Goal: Find contact information: Obtain details needed to contact an individual or organization

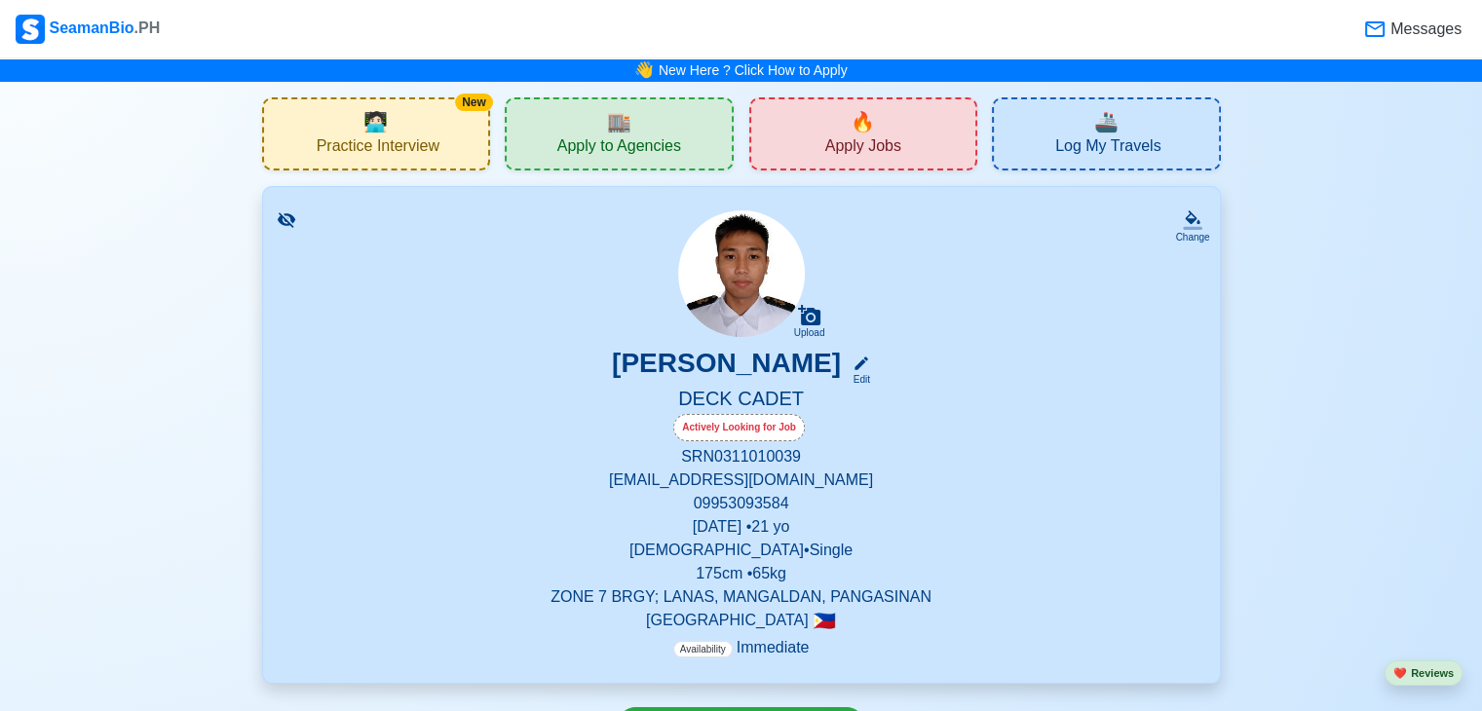
click at [607, 122] on span "🏬" at bounding box center [619, 121] width 24 height 29
click at [647, 136] on span "Apply to Agencies" at bounding box center [619, 148] width 124 height 24
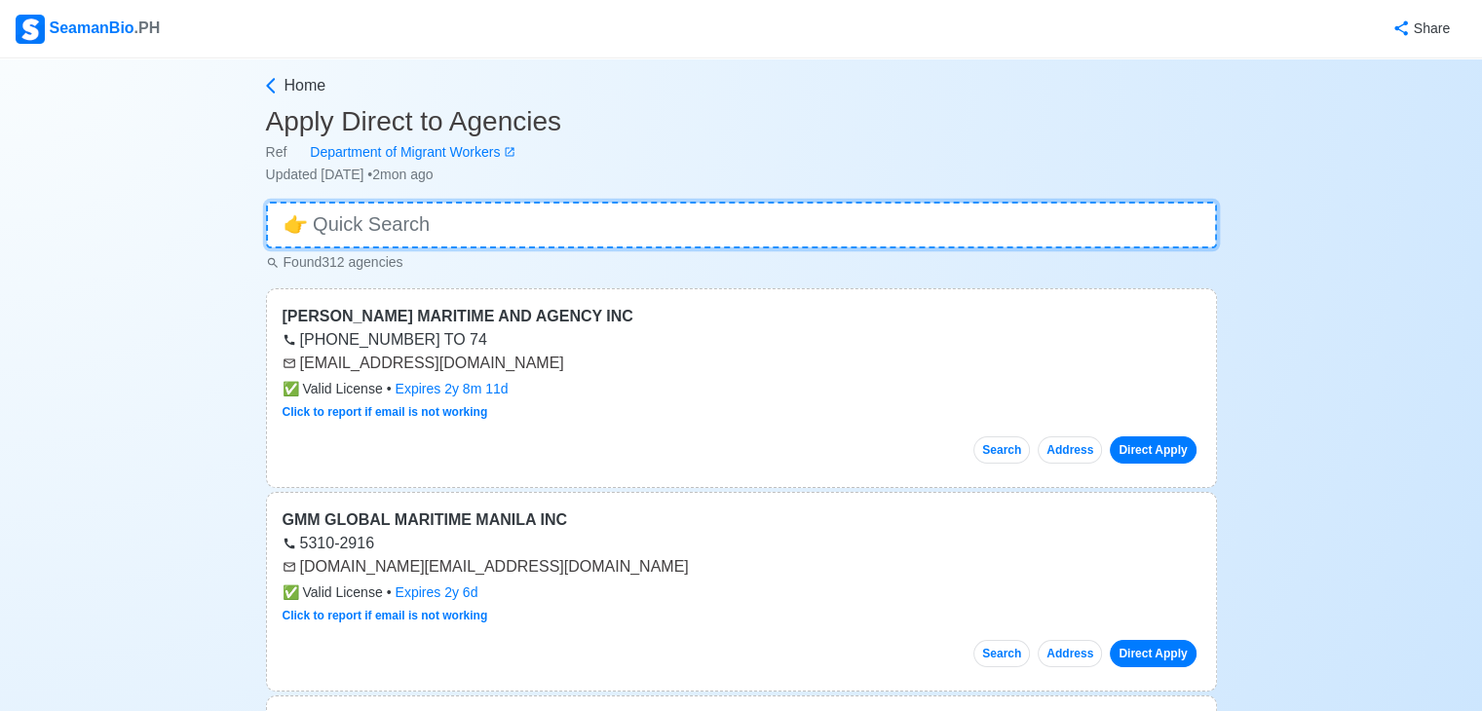
click at [442, 227] on input at bounding box center [741, 225] width 951 height 47
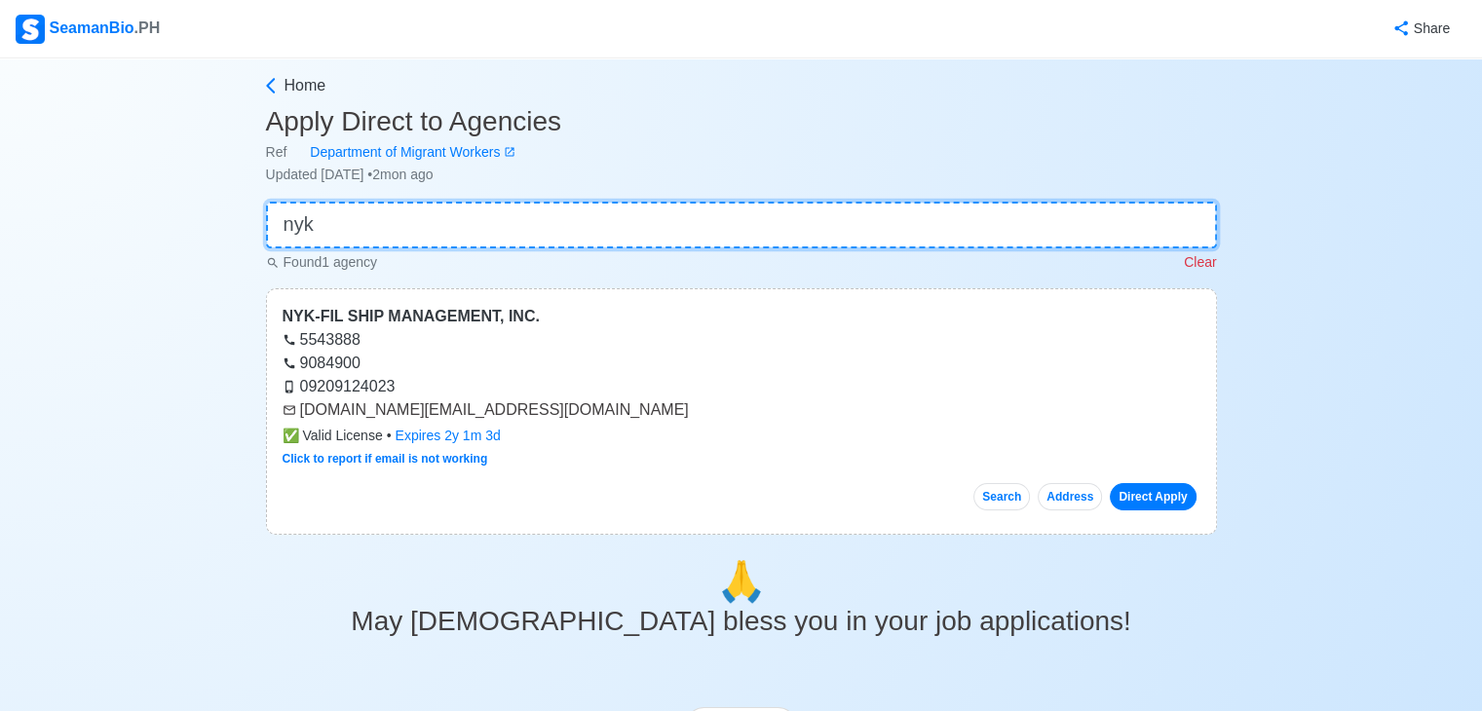
type input "nyk"
drag, startPoint x: 300, startPoint y: 412, endPoint x: 529, endPoint y: 414, distance: 229.0
click at [529, 414] on div "[DOMAIN_NAME][EMAIL_ADDRESS][DOMAIN_NAME]" at bounding box center [742, 409] width 918 height 23
copy div "[DOMAIN_NAME][EMAIL_ADDRESS][DOMAIN_NAME]"
click at [437, 218] on input "nyk" at bounding box center [741, 225] width 951 height 47
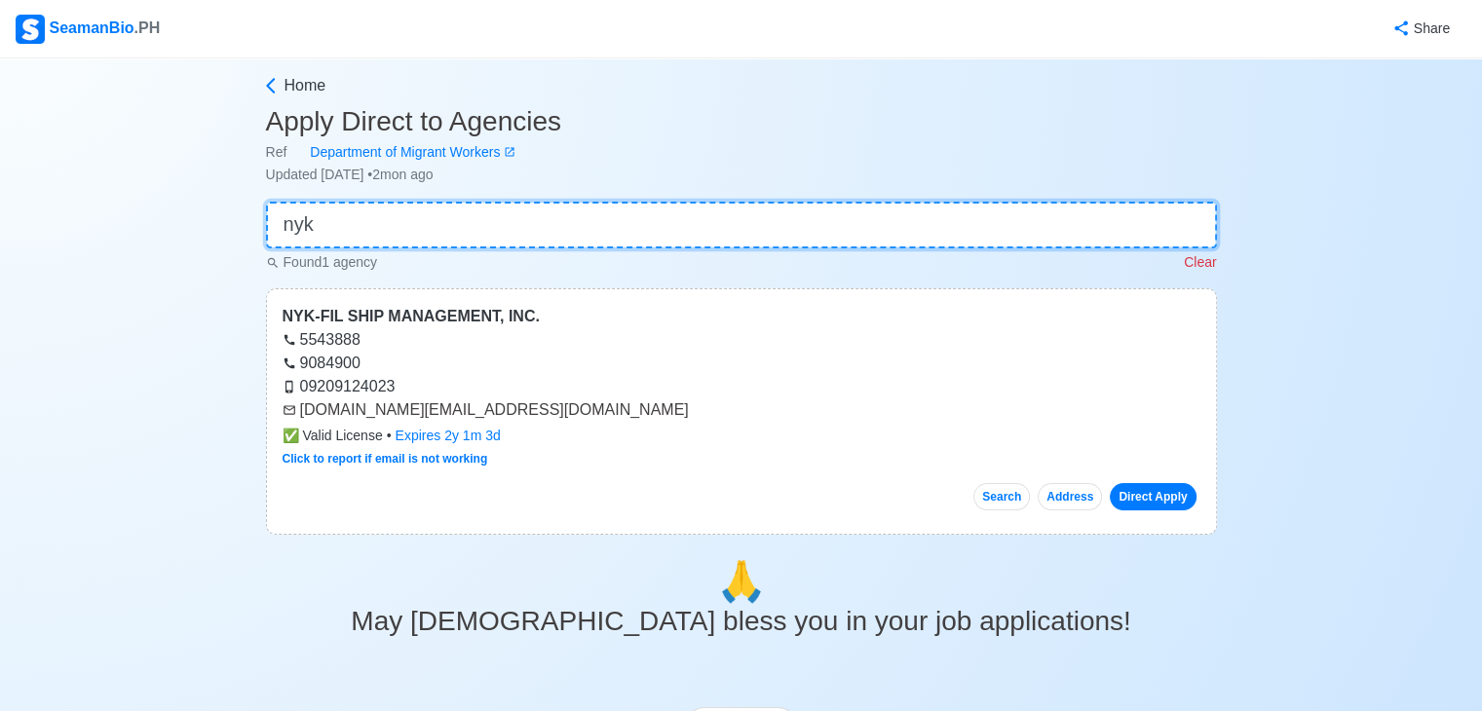
click at [437, 218] on input "nyk" at bounding box center [741, 225] width 951 height 47
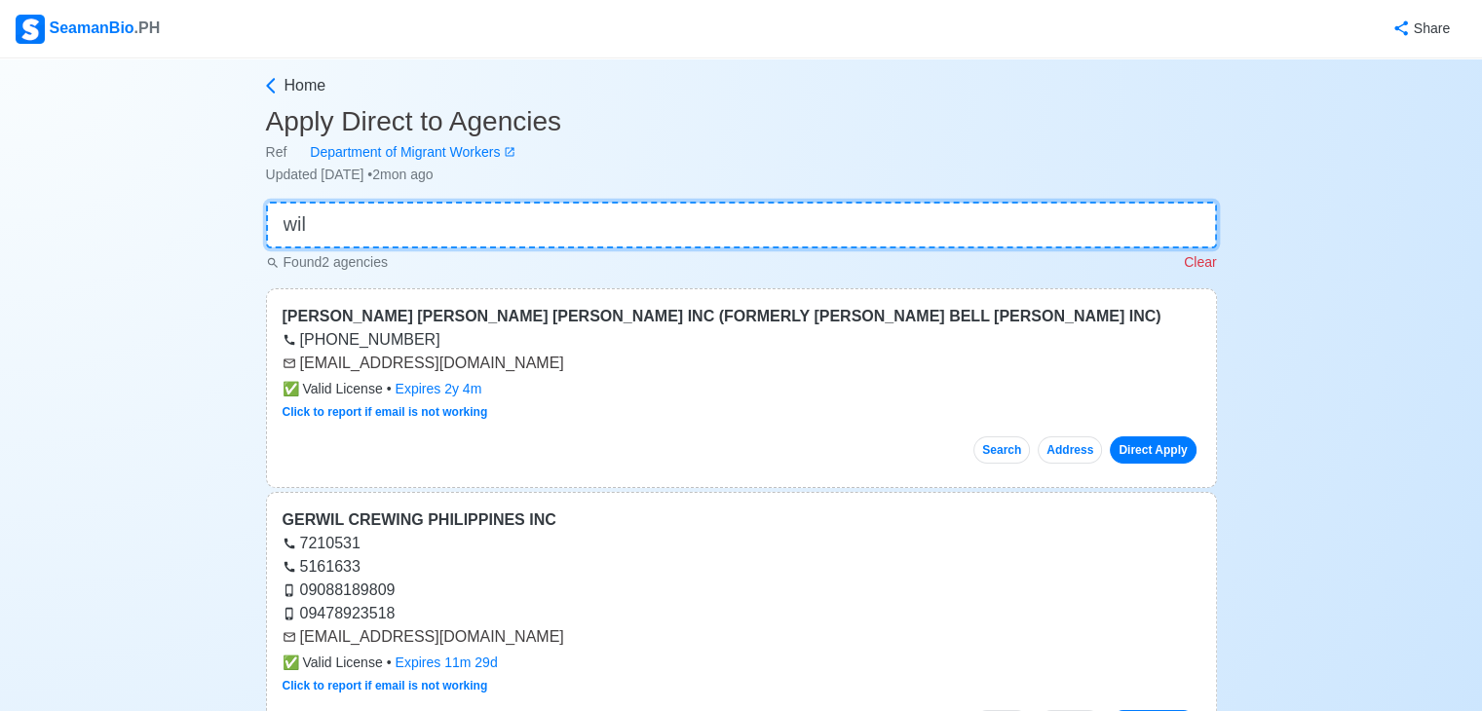
type input "wil"
drag, startPoint x: 299, startPoint y: 363, endPoint x: 566, endPoint y: 367, distance: 267.0
click at [566, 367] on div "[EMAIL_ADDRESS][DOMAIN_NAME]" at bounding box center [742, 363] width 918 height 23
copy div "[EMAIL_ADDRESS][DOMAIN_NAME]"
click at [403, 244] on input "wil" at bounding box center [741, 225] width 951 height 47
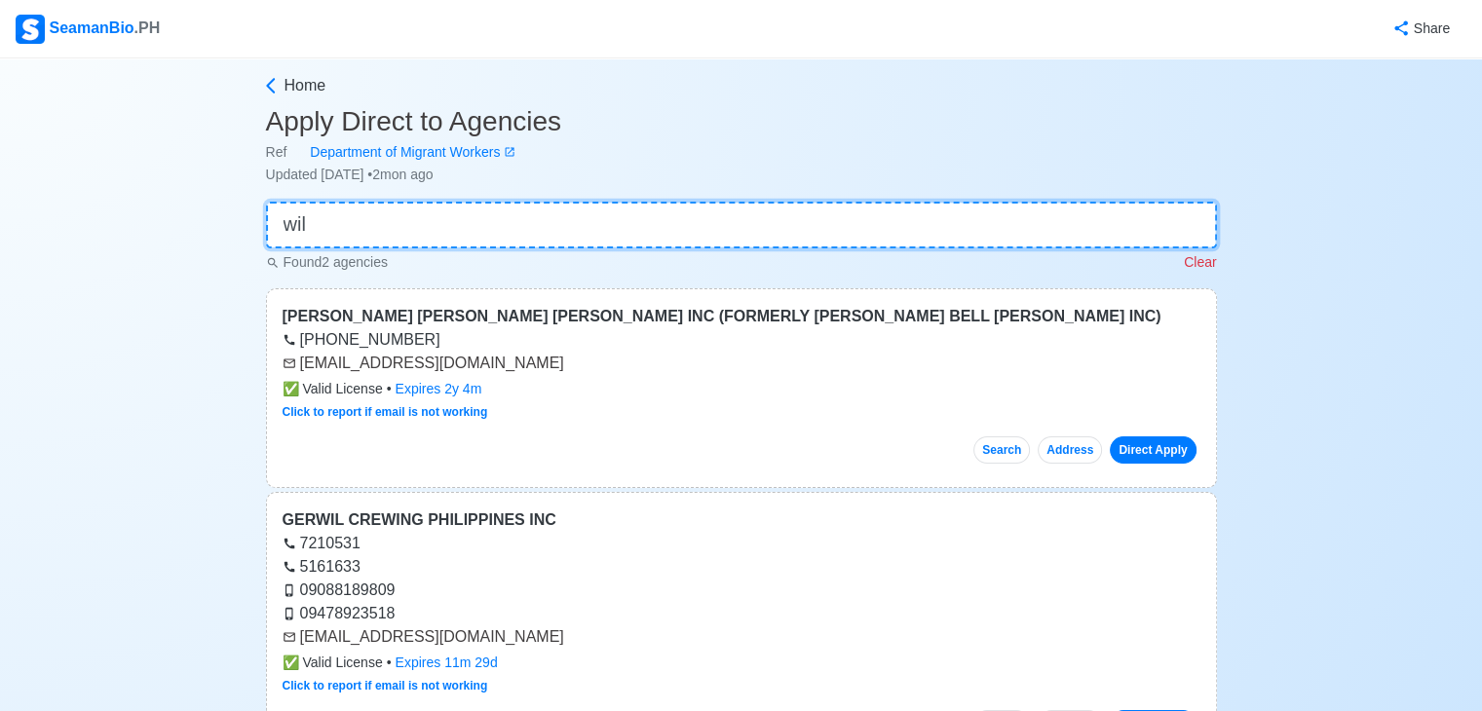
click at [403, 244] on input "wil" at bounding box center [741, 225] width 951 height 47
click at [403, 243] on input "wil" at bounding box center [741, 225] width 951 height 47
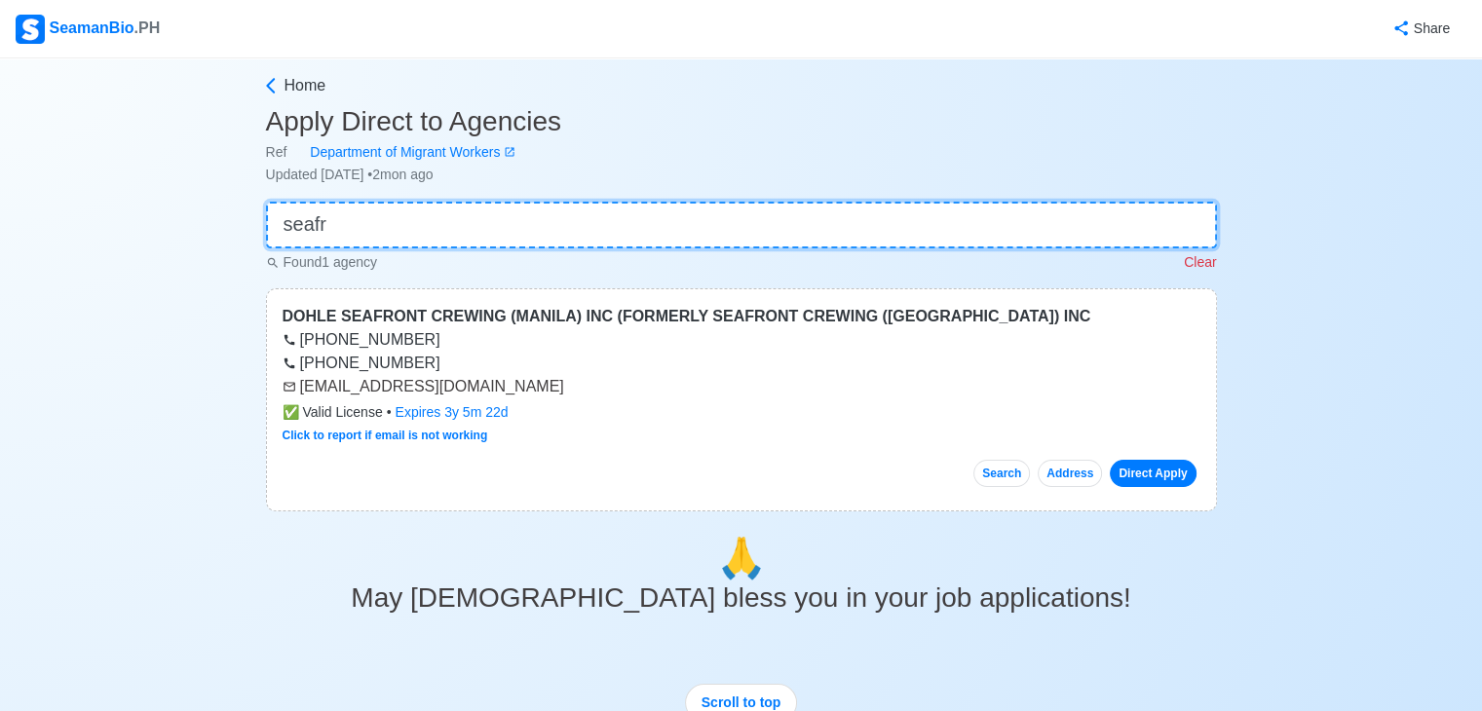
type input "seafr"
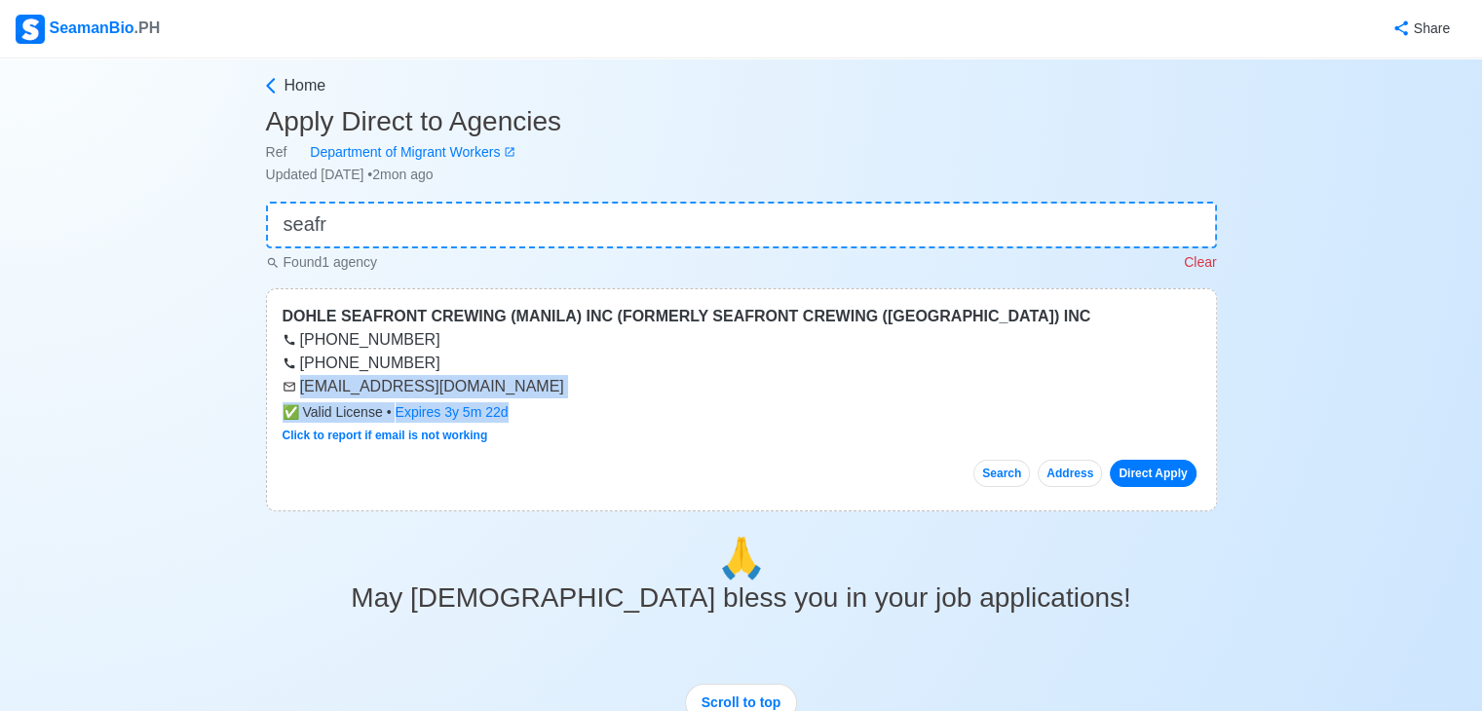
drag, startPoint x: 298, startPoint y: 387, endPoint x: 534, endPoint y: 399, distance: 236.1
click at [534, 399] on div "DOHLE SEAFRONT CREWING (MANILA) INC (FORMERLY SEAFRONT CREWING (MANILA) INC (63…" at bounding box center [741, 399] width 951 height 223
click at [538, 363] on div "[PHONE_NUMBER]" at bounding box center [742, 363] width 918 height 23
drag, startPoint x: 299, startPoint y: 384, endPoint x: 540, endPoint y: 380, distance: 240.7
click at [540, 380] on div "[EMAIL_ADDRESS][DOMAIN_NAME]" at bounding box center [742, 386] width 918 height 23
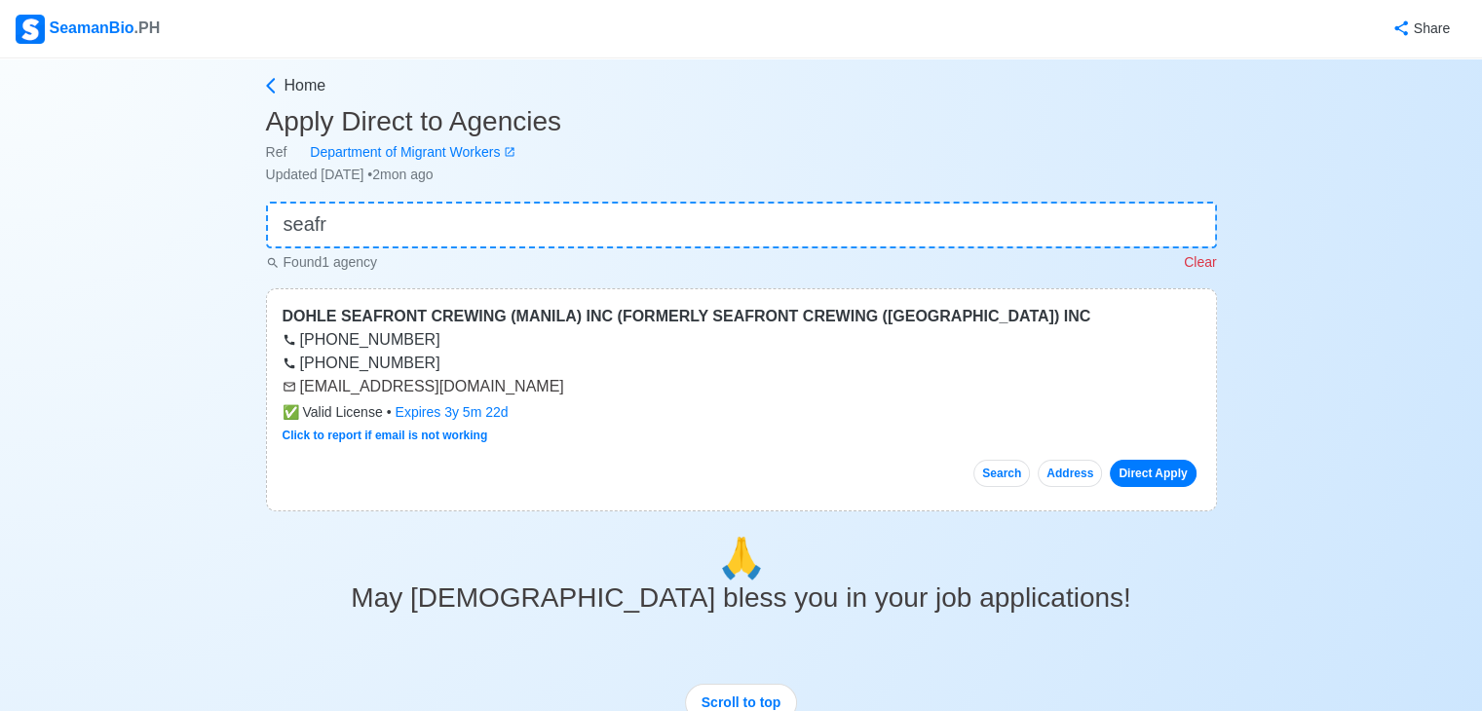
copy div "[EMAIL_ADDRESS][DOMAIN_NAME]"
click at [442, 227] on input "seafr" at bounding box center [741, 225] width 951 height 47
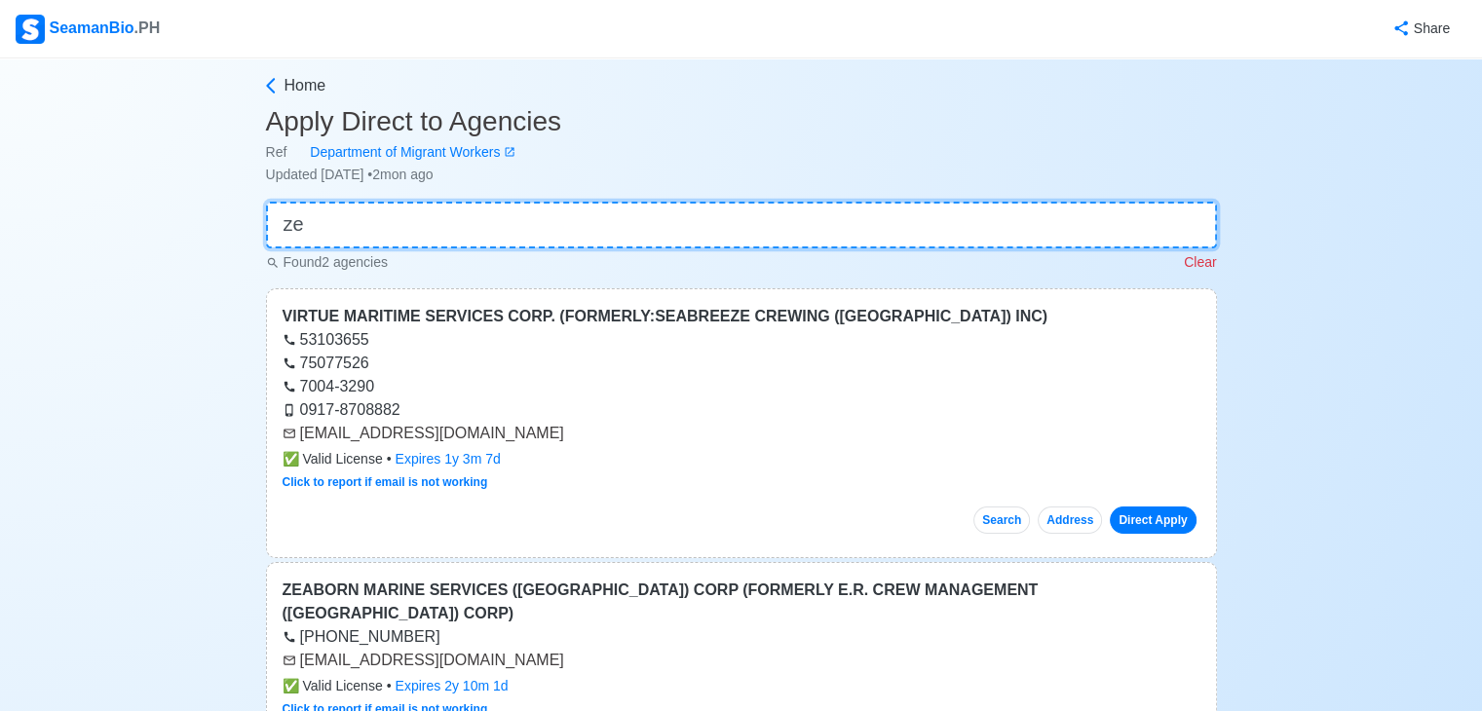
type input "z"
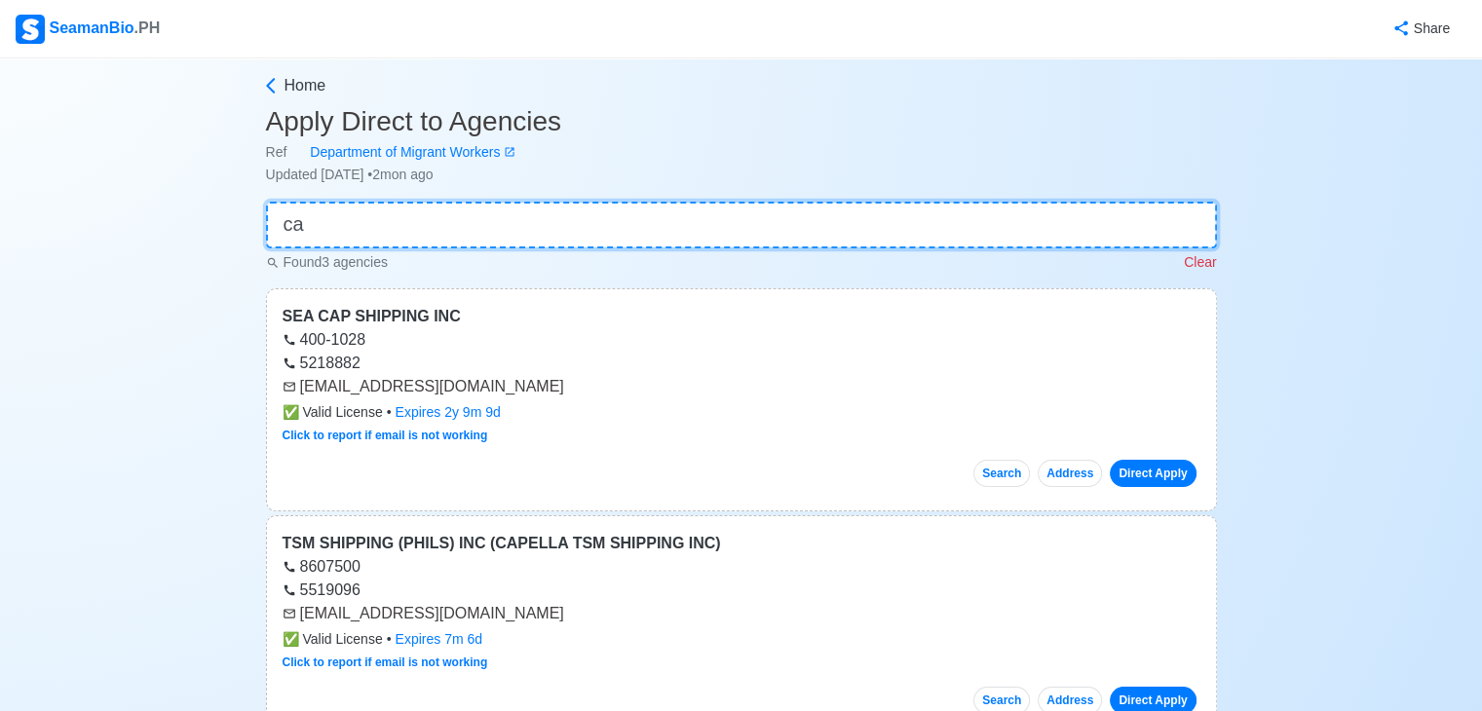
type input "c"
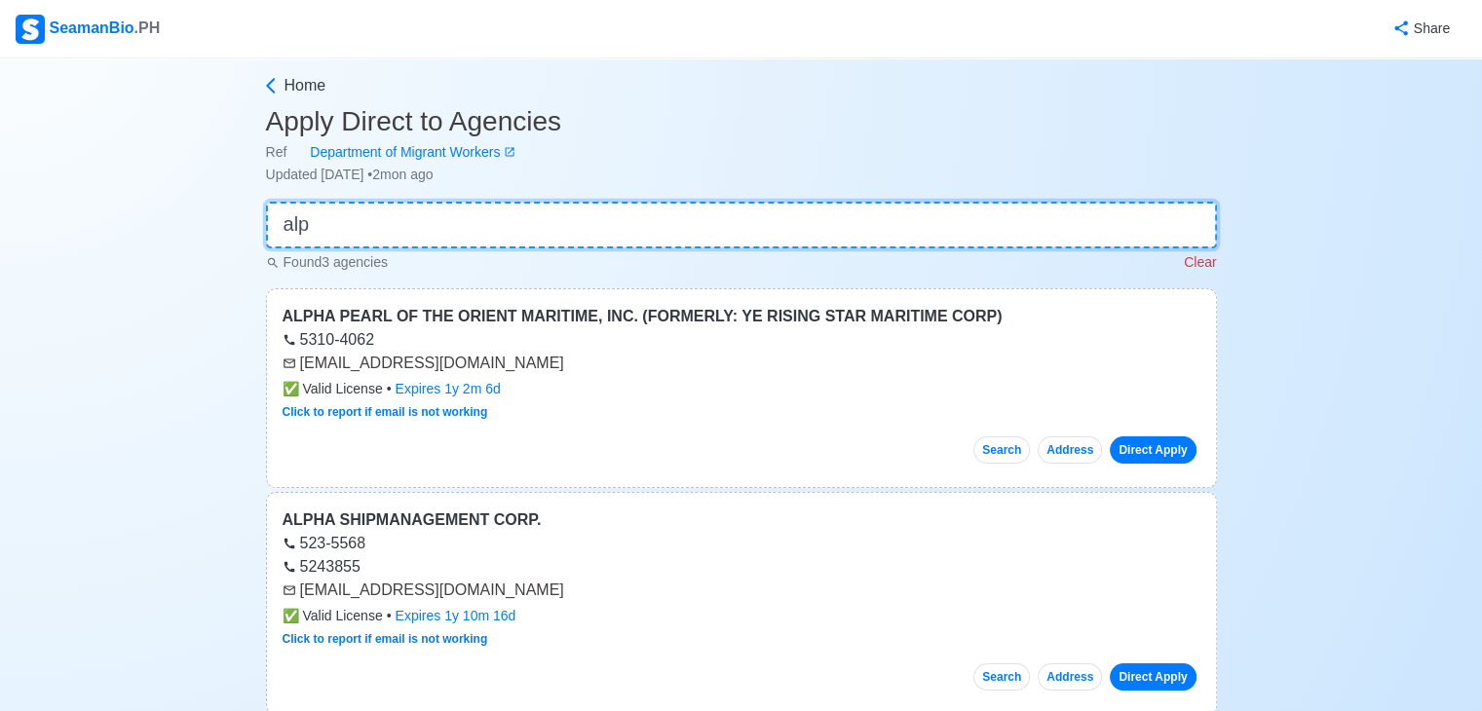
type input "alp"
click at [460, 241] on input "alp" at bounding box center [741, 225] width 951 height 47
click at [459, 236] on input "alp" at bounding box center [741, 225] width 951 height 47
click at [456, 232] on input "alp" at bounding box center [741, 225] width 951 height 47
click at [456, 231] on input "alp" at bounding box center [741, 225] width 951 height 47
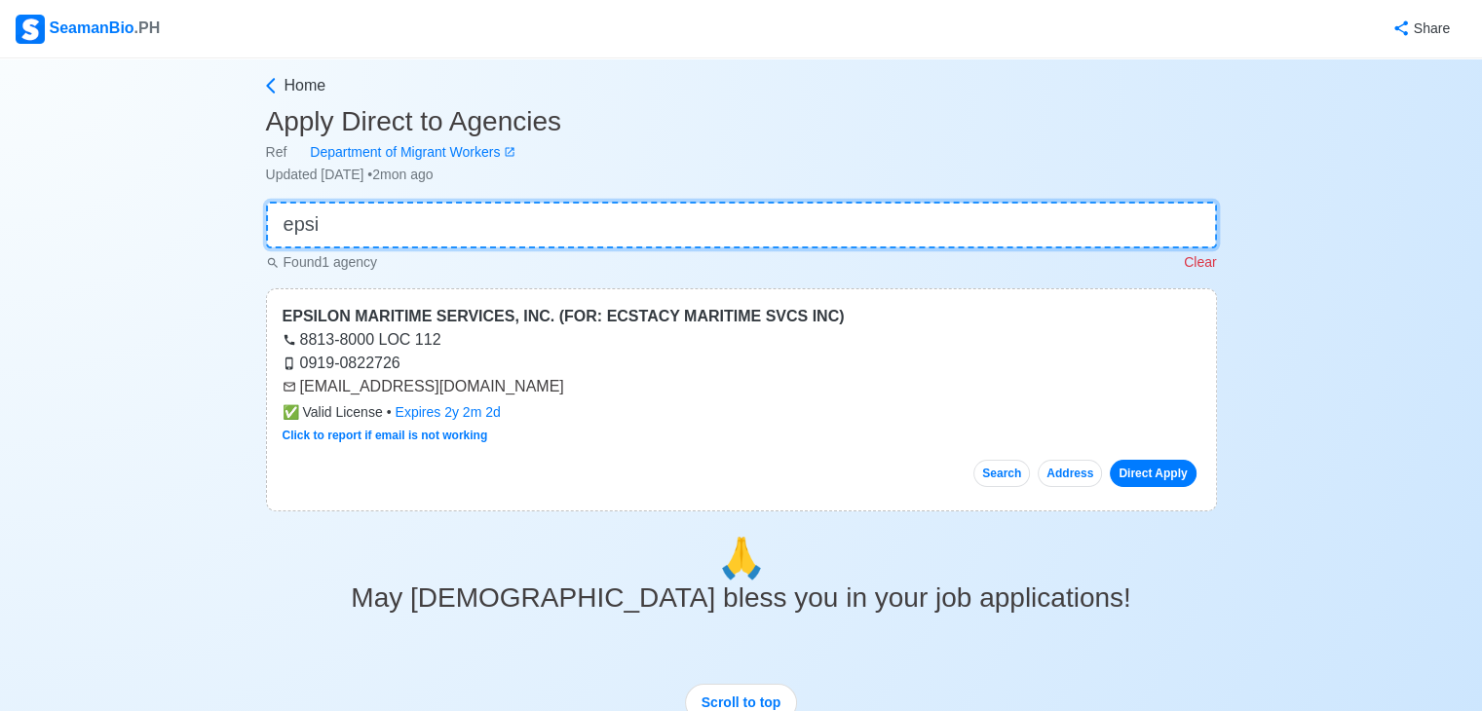
type input "epsi"
drag, startPoint x: 300, startPoint y: 387, endPoint x: 556, endPoint y: 387, distance: 256.2
click at [556, 387] on div "[EMAIL_ADDRESS][DOMAIN_NAME]" at bounding box center [742, 386] width 918 height 23
copy div "[EMAIL_ADDRESS][DOMAIN_NAME]"
click at [607, 234] on input "epsi" at bounding box center [741, 225] width 951 height 47
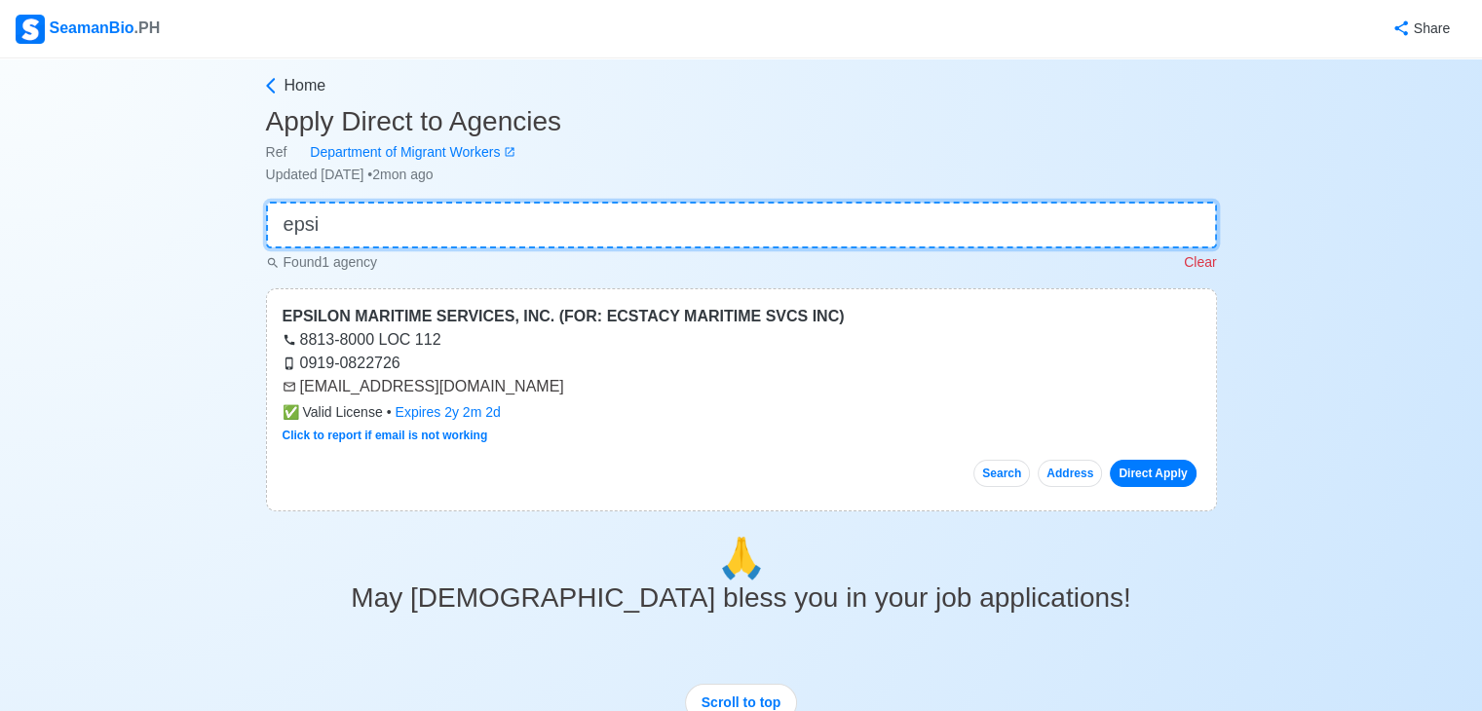
click at [607, 234] on input "epsi" at bounding box center [741, 225] width 951 height 47
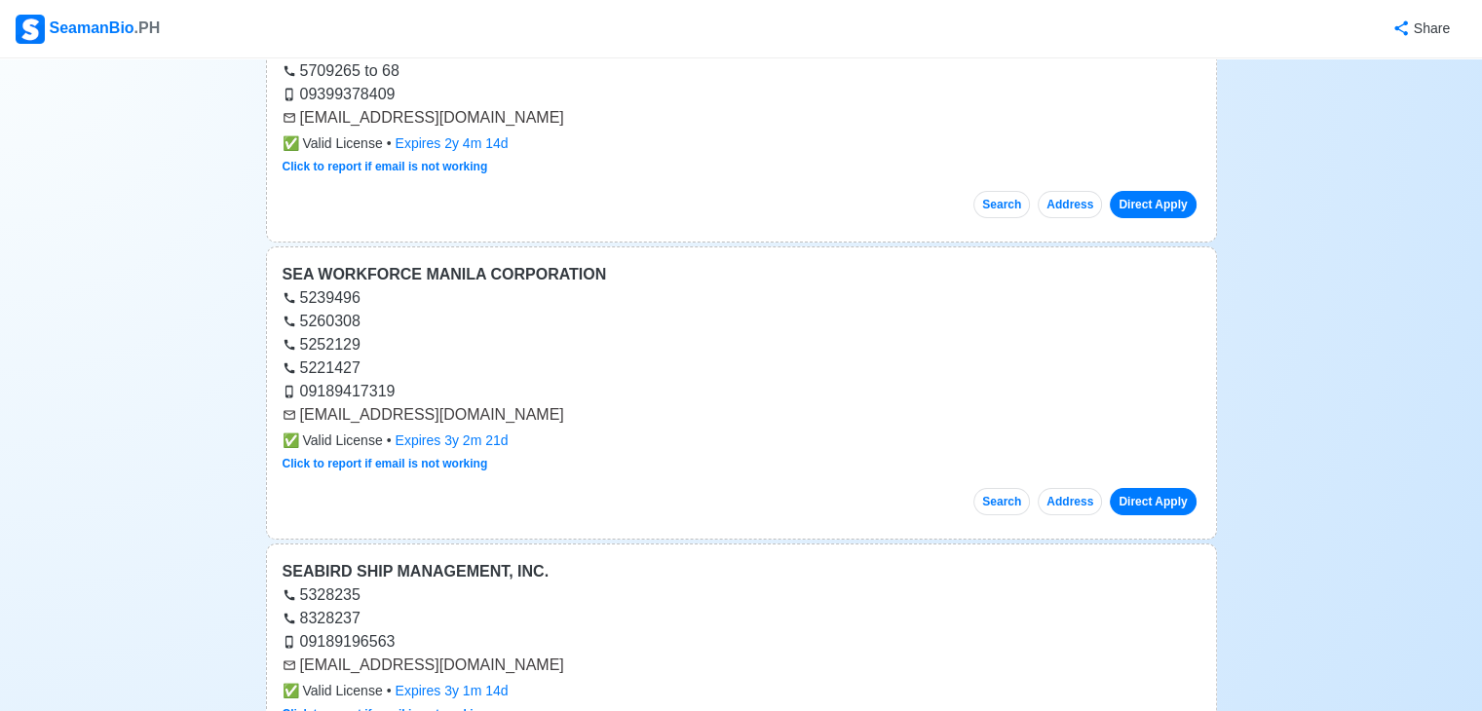
scroll to position [2607, 0]
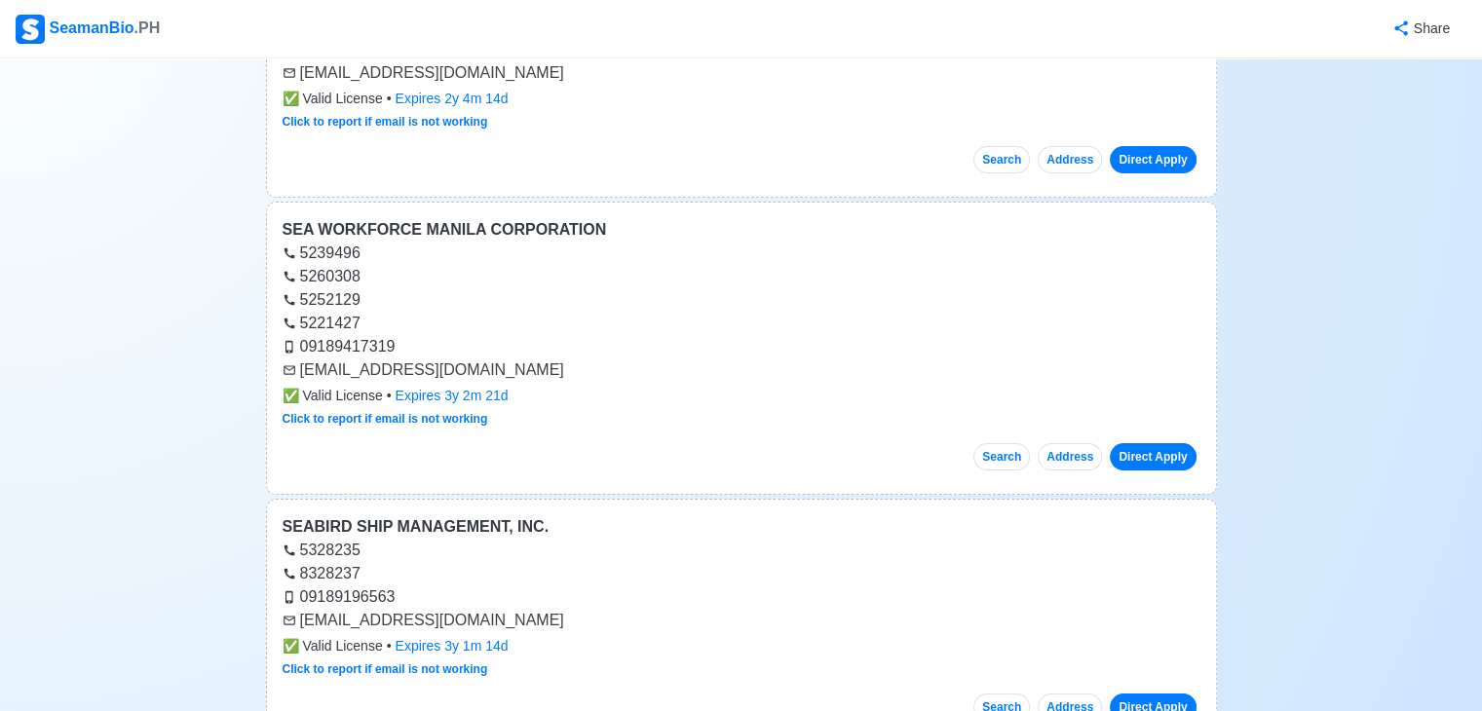
type input "sea"
click at [302, 359] on div "[EMAIL_ADDRESS][DOMAIN_NAME]" at bounding box center [742, 370] width 918 height 23
drag, startPoint x: 302, startPoint y: 357, endPoint x: 507, endPoint y: 354, distance: 204.6
click at [507, 359] on div "[EMAIL_ADDRESS][DOMAIN_NAME]" at bounding box center [742, 370] width 918 height 23
copy div "[EMAIL_ADDRESS][DOMAIN_NAME]"
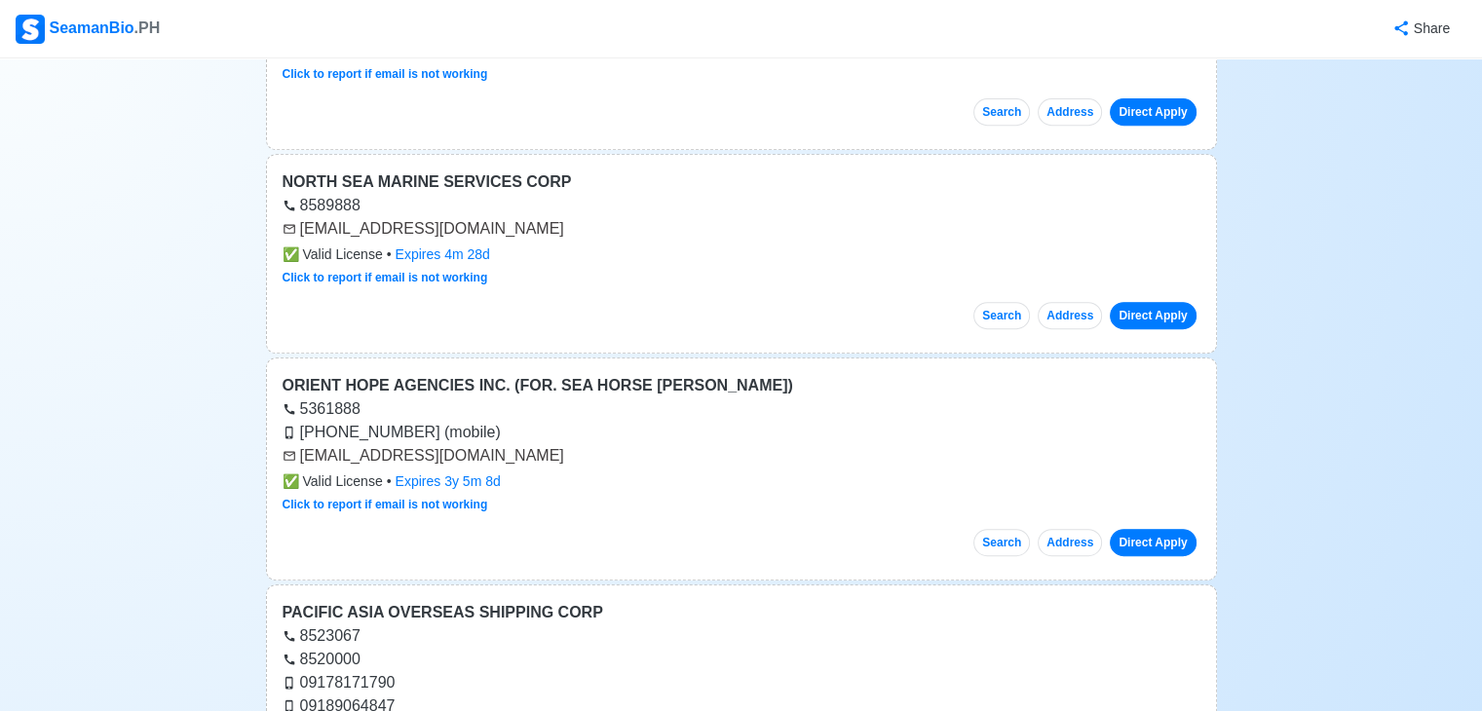
scroll to position [0, 0]
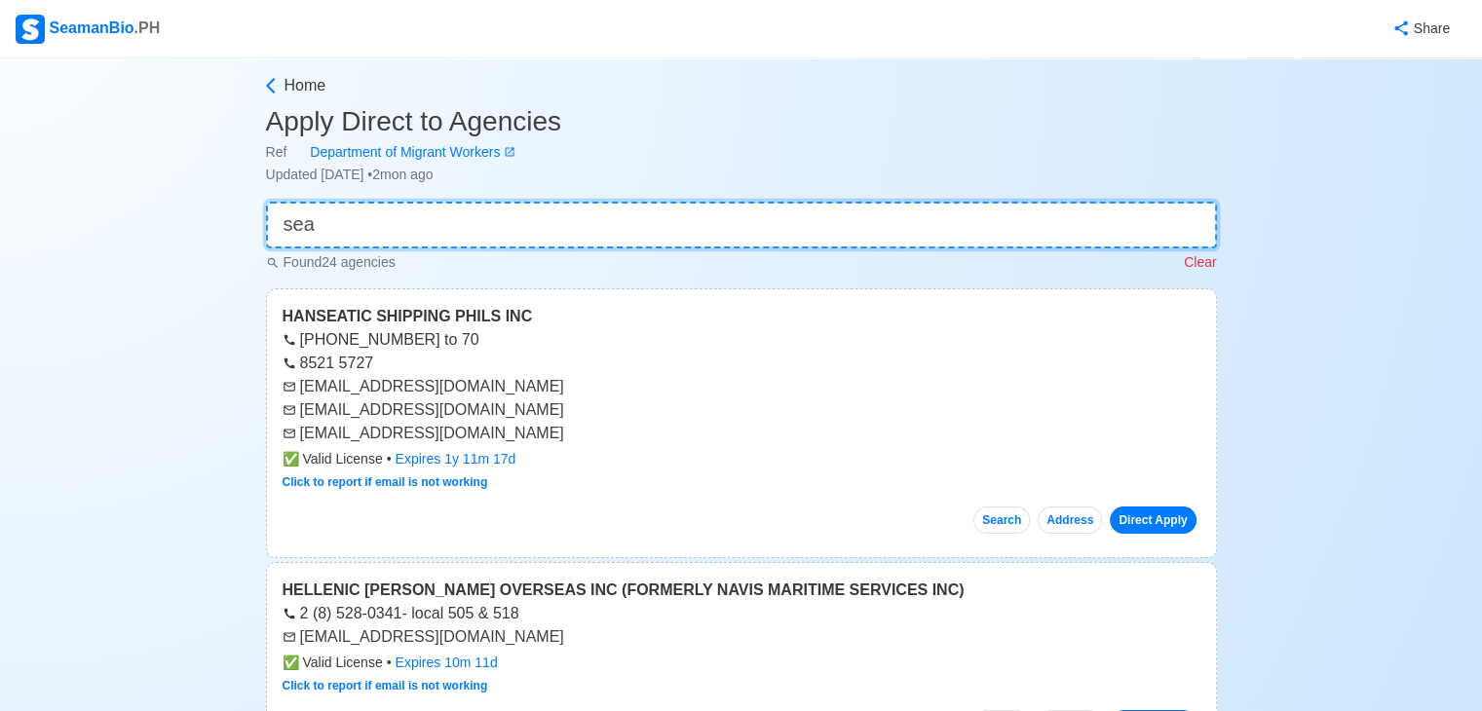
click at [512, 217] on input "sea" at bounding box center [741, 225] width 951 height 47
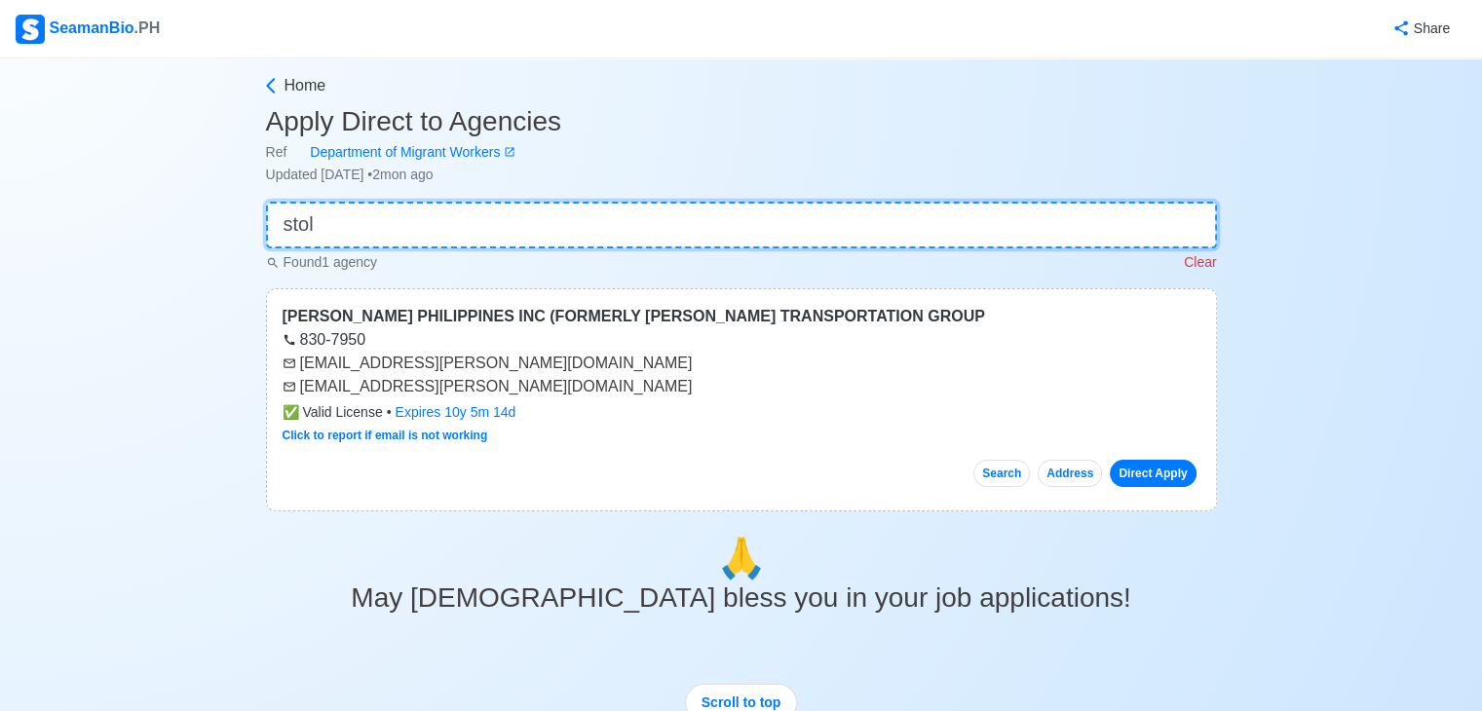
type input "stol"
drag, startPoint x: 298, startPoint y: 364, endPoint x: 432, endPoint y: 363, distance: 133.5
click at [432, 363] on div "[EMAIL_ADDRESS][PERSON_NAME][DOMAIN_NAME]" at bounding box center [742, 363] width 918 height 23
copy div "[EMAIL_ADDRESS][PERSON_NAME][DOMAIN_NAME]"
drag, startPoint x: 300, startPoint y: 387, endPoint x: 455, endPoint y: 387, distance: 154.9
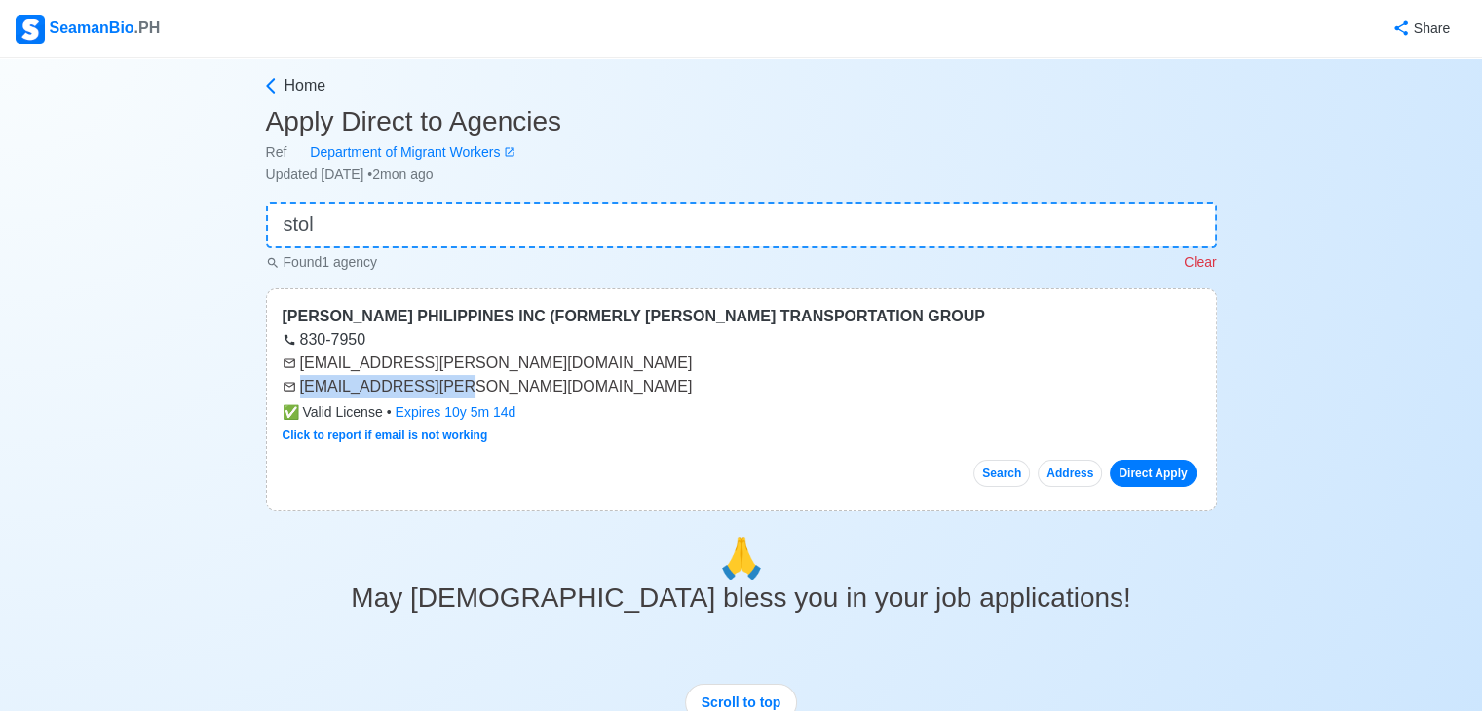
click at [455, 387] on div "[EMAIL_ADDRESS][PERSON_NAME][DOMAIN_NAME]" at bounding box center [742, 386] width 918 height 23
copy div "[EMAIL_ADDRESS][PERSON_NAME][DOMAIN_NAME]"
click at [384, 226] on input "stol" at bounding box center [741, 225] width 951 height 47
click at [384, 225] on input "stol" at bounding box center [741, 225] width 951 height 47
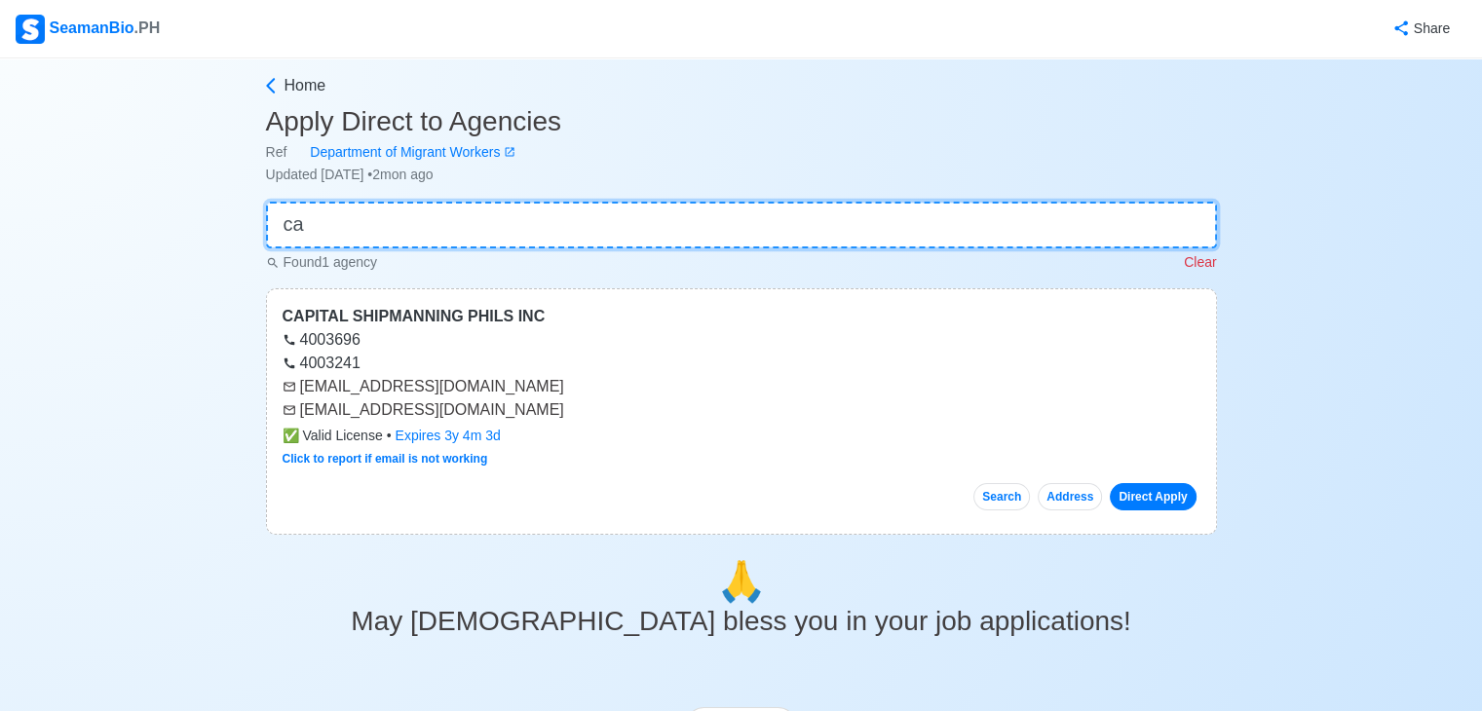
type input "c"
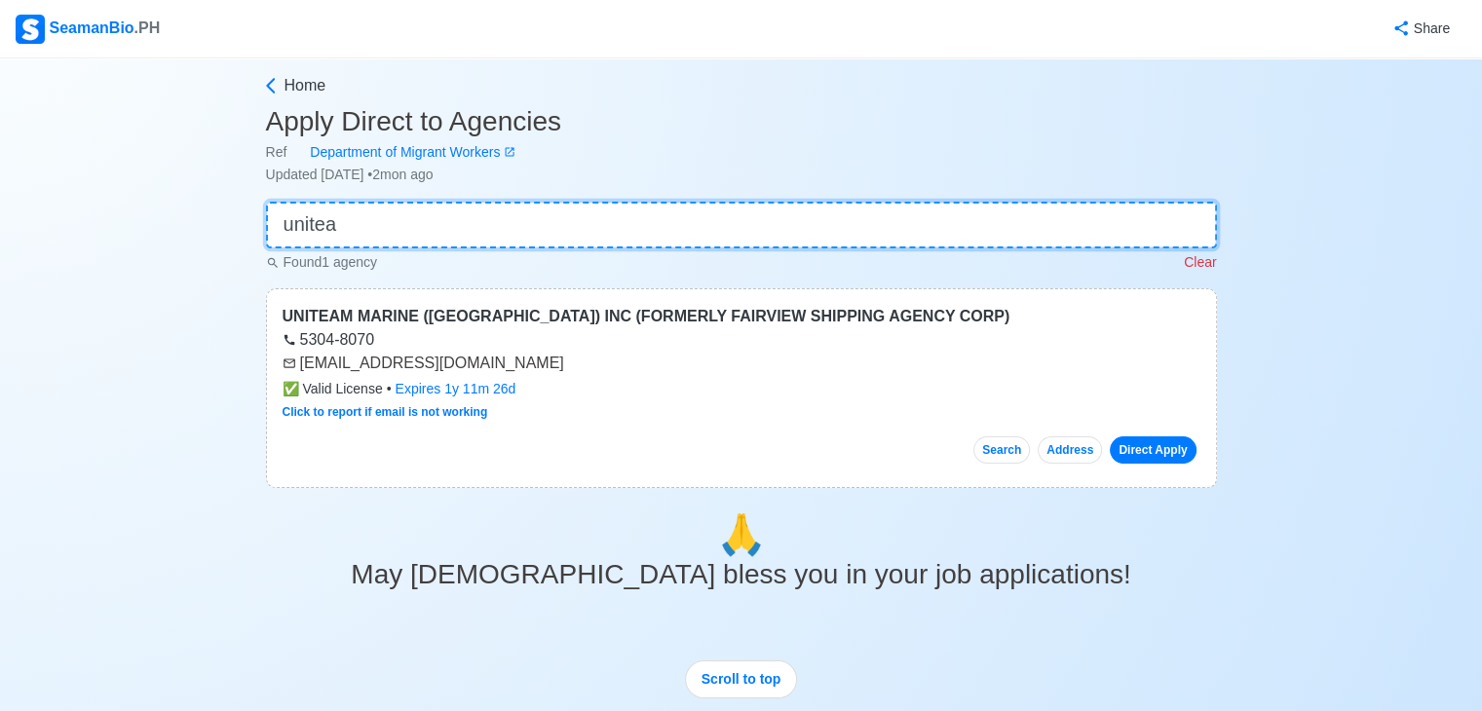
type input "unitea"
drag, startPoint x: 301, startPoint y: 360, endPoint x: 477, endPoint y: 348, distance: 176.8
click at [477, 348] on div "UNITEAM MARINE (MANILA) INC (FORMERLY FAIRVIEW SHIPPING AGENCY CORP) 5304-8070 …" at bounding box center [741, 388] width 951 height 200
click at [499, 353] on div "[EMAIL_ADDRESS][DOMAIN_NAME]" at bounding box center [742, 363] width 918 height 23
drag, startPoint x: 301, startPoint y: 364, endPoint x: 510, endPoint y: 362, distance: 208.5
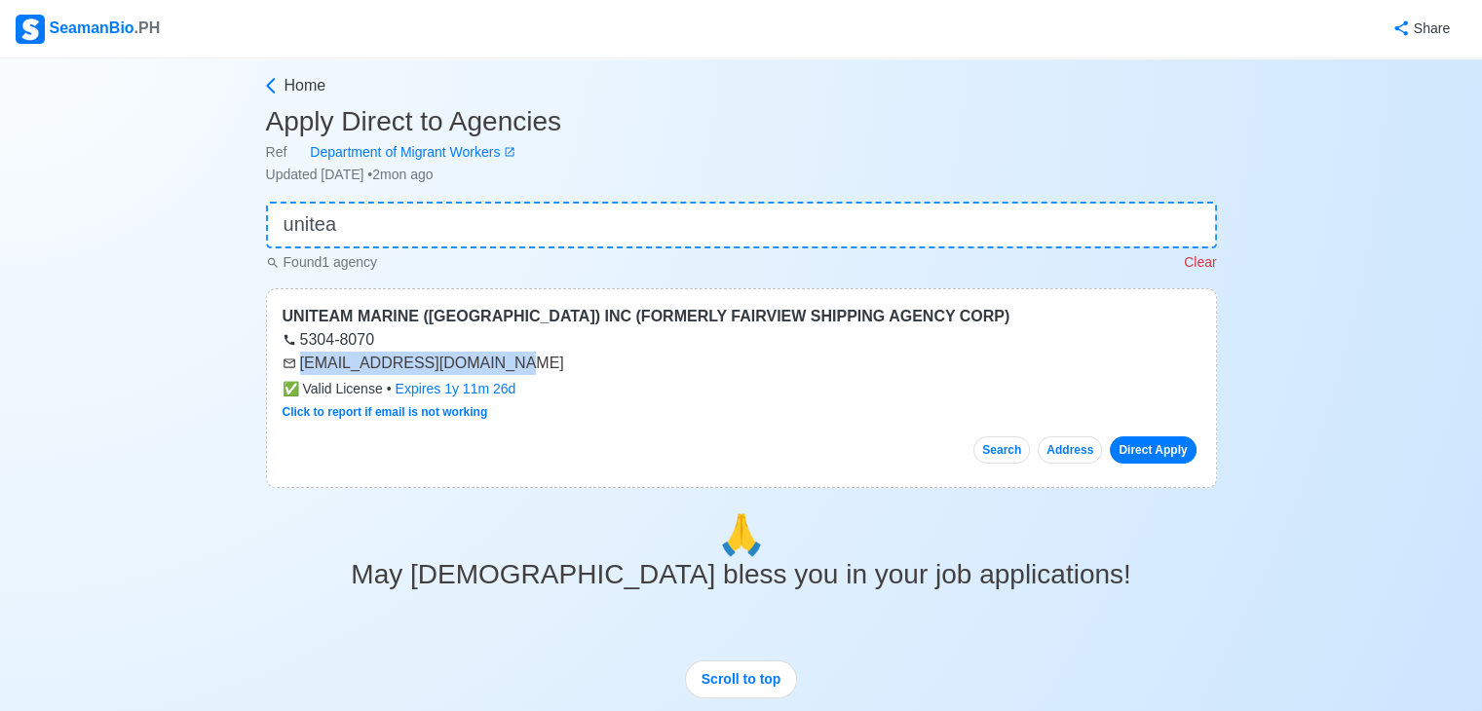
click at [510, 362] on div "[EMAIL_ADDRESS][DOMAIN_NAME]" at bounding box center [742, 363] width 918 height 23
copy div "[EMAIL_ADDRESS][DOMAIN_NAME]"
click at [419, 231] on input "unitea" at bounding box center [741, 225] width 951 height 47
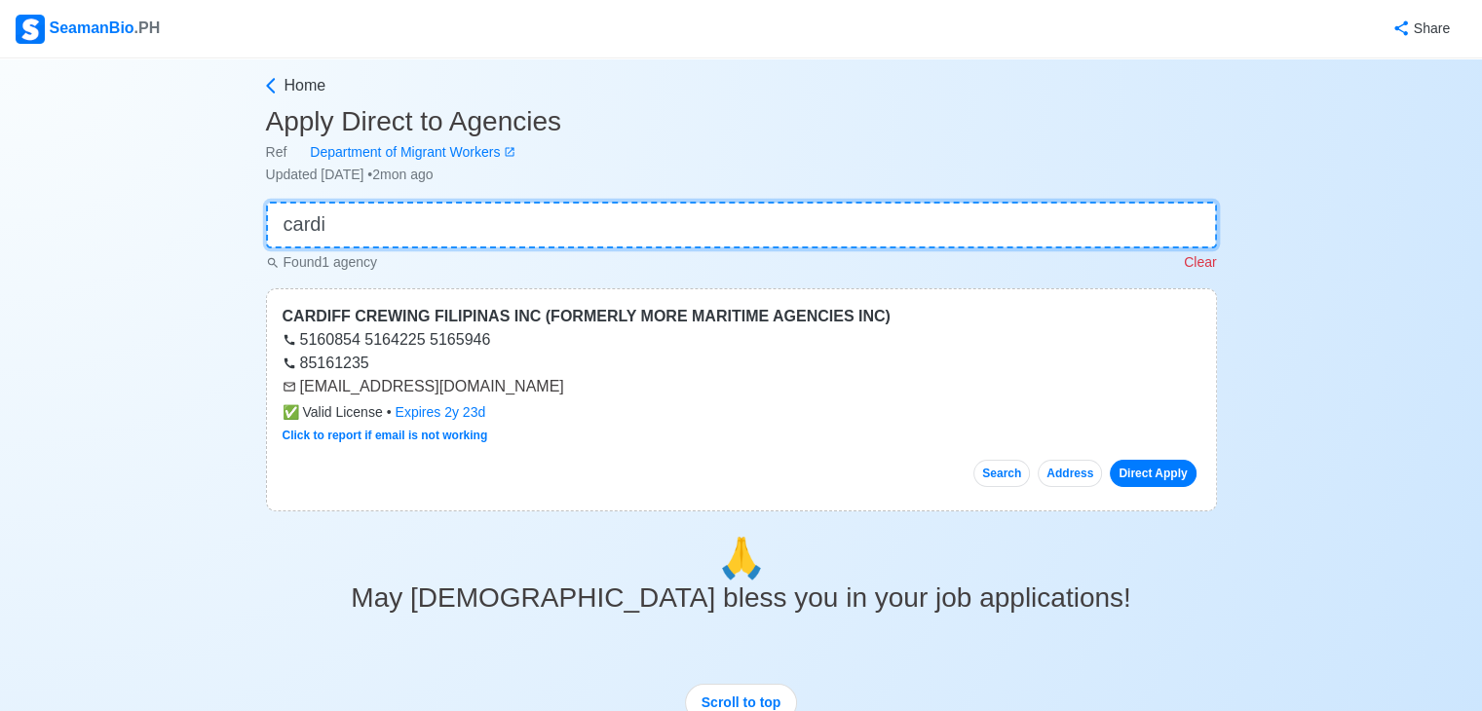
type input "cardi"
drag, startPoint x: 298, startPoint y: 387, endPoint x: 507, endPoint y: 395, distance: 208.6
click at [507, 395] on div "[EMAIL_ADDRESS][DOMAIN_NAME]" at bounding box center [742, 386] width 918 height 23
copy div "[EMAIL_ADDRESS][DOMAIN_NAME]"
click at [588, 219] on input "cardi" at bounding box center [741, 225] width 951 height 47
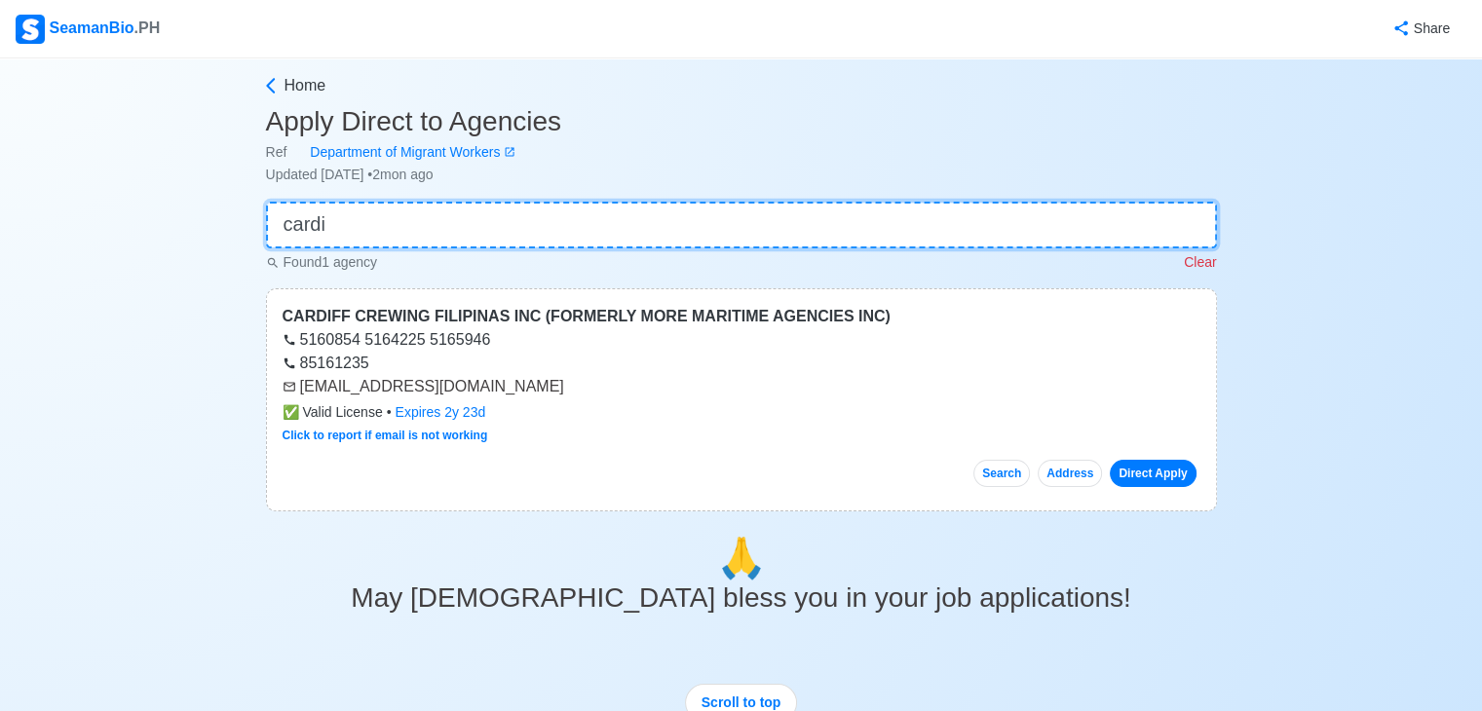
click at [588, 219] on input "cardi" at bounding box center [741, 225] width 951 height 47
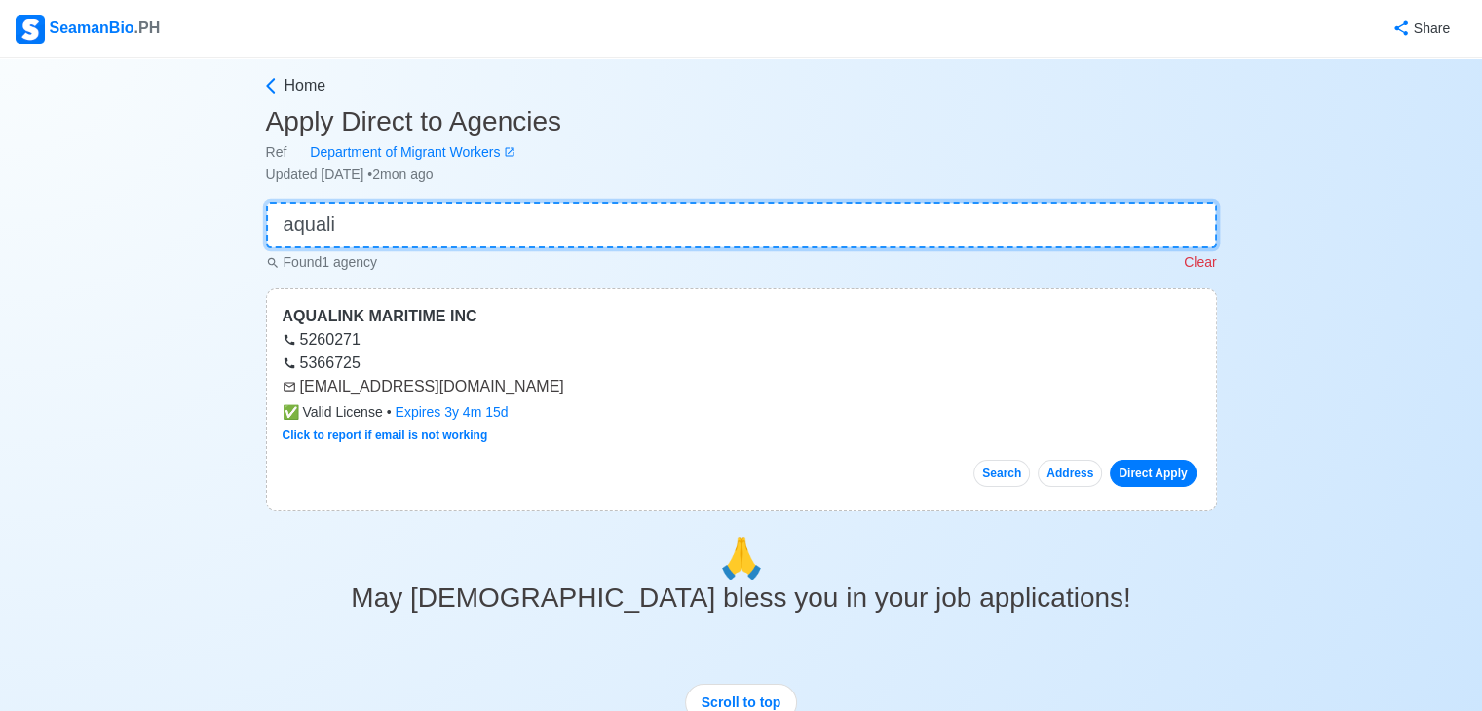
type input "aquali"
drag, startPoint x: 300, startPoint y: 391, endPoint x: 578, endPoint y: 387, distance: 277.7
click at [578, 387] on div "[EMAIL_ADDRESS][DOMAIN_NAME]" at bounding box center [742, 386] width 918 height 23
copy div "[EMAIL_ADDRESS][DOMAIN_NAME]"
click at [374, 238] on input "aquali" at bounding box center [741, 225] width 951 height 47
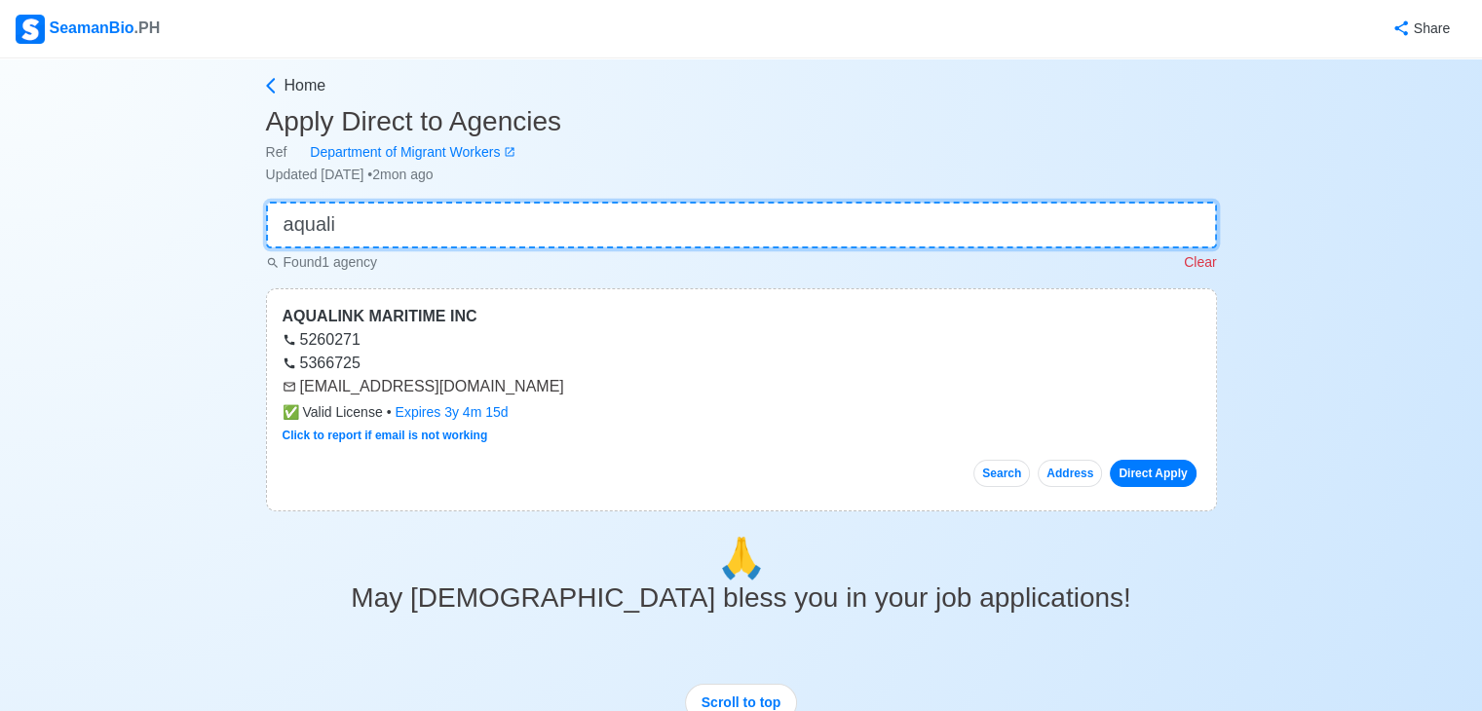
click at [374, 238] on input "aquali" at bounding box center [741, 225] width 951 height 47
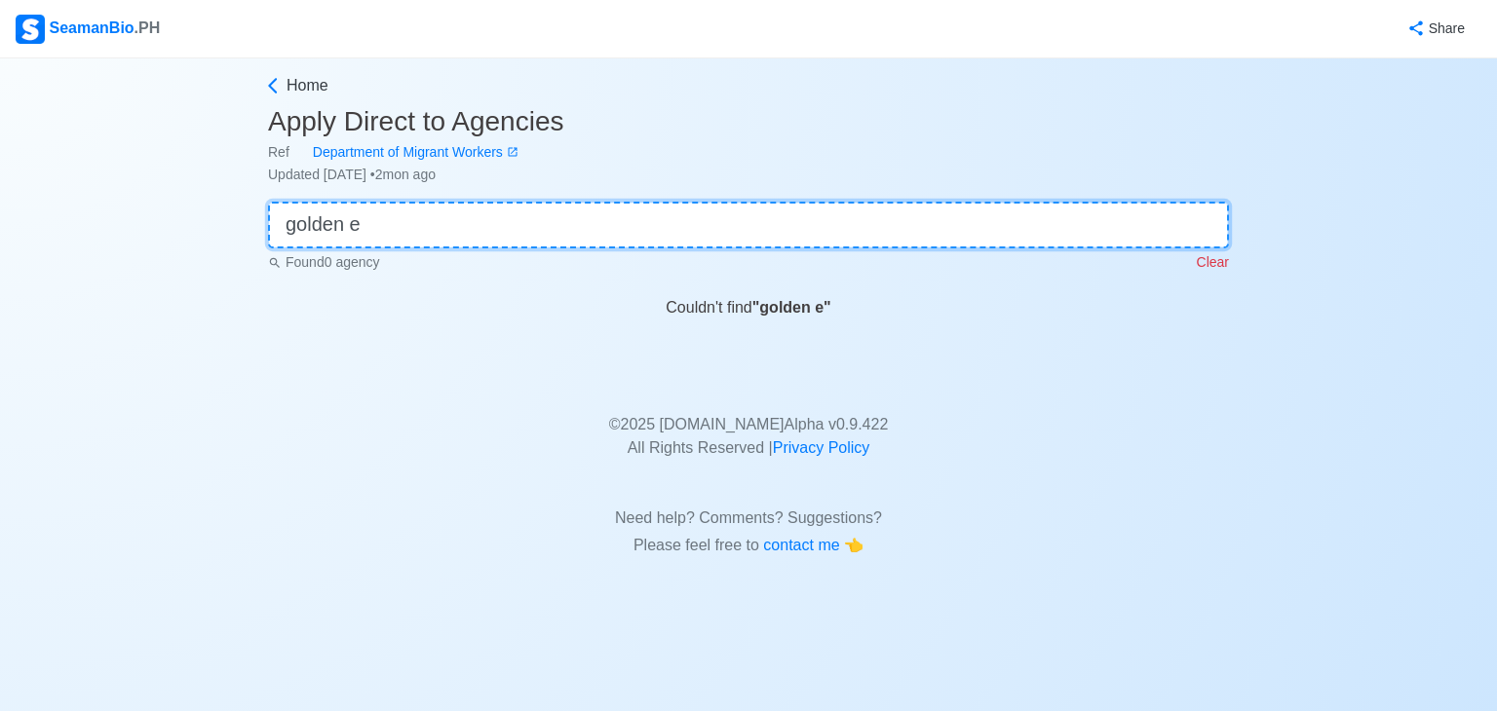
type input "golden"
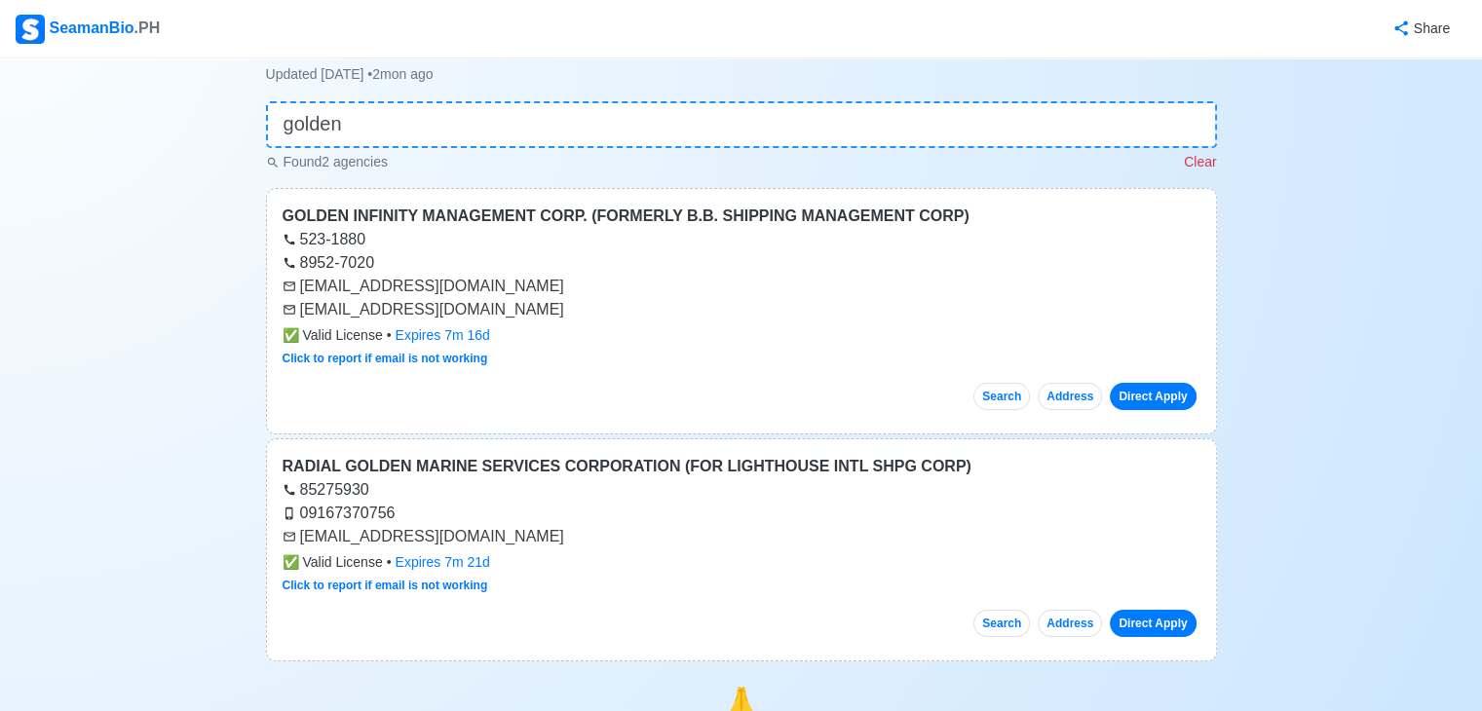
scroll to position [94, 0]
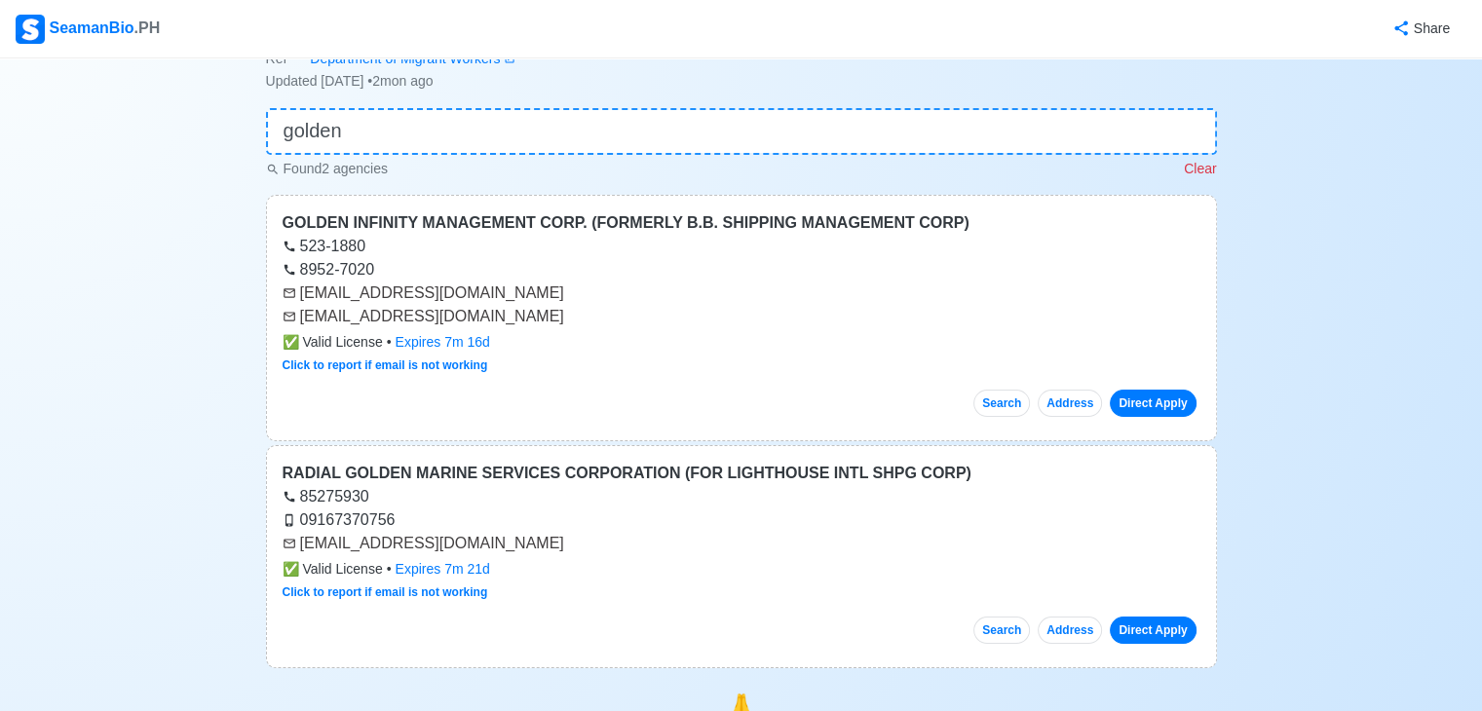
type input "golden"
click at [303, 544] on div "[EMAIL_ADDRESS][DOMAIN_NAME]" at bounding box center [742, 543] width 918 height 23
drag, startPoint x: 308, startPoint y: 544, endPoint x: 475, endPoint y: 553, distance: 167.9
click at [475, 553] on div "[EMAIL_ADDRESS][DOMAIN_NAME]" at bounding box center [742, 543] width 918 height 23
copy div "[EMAIL_ADDRESS][DOMAIN_NAME]"
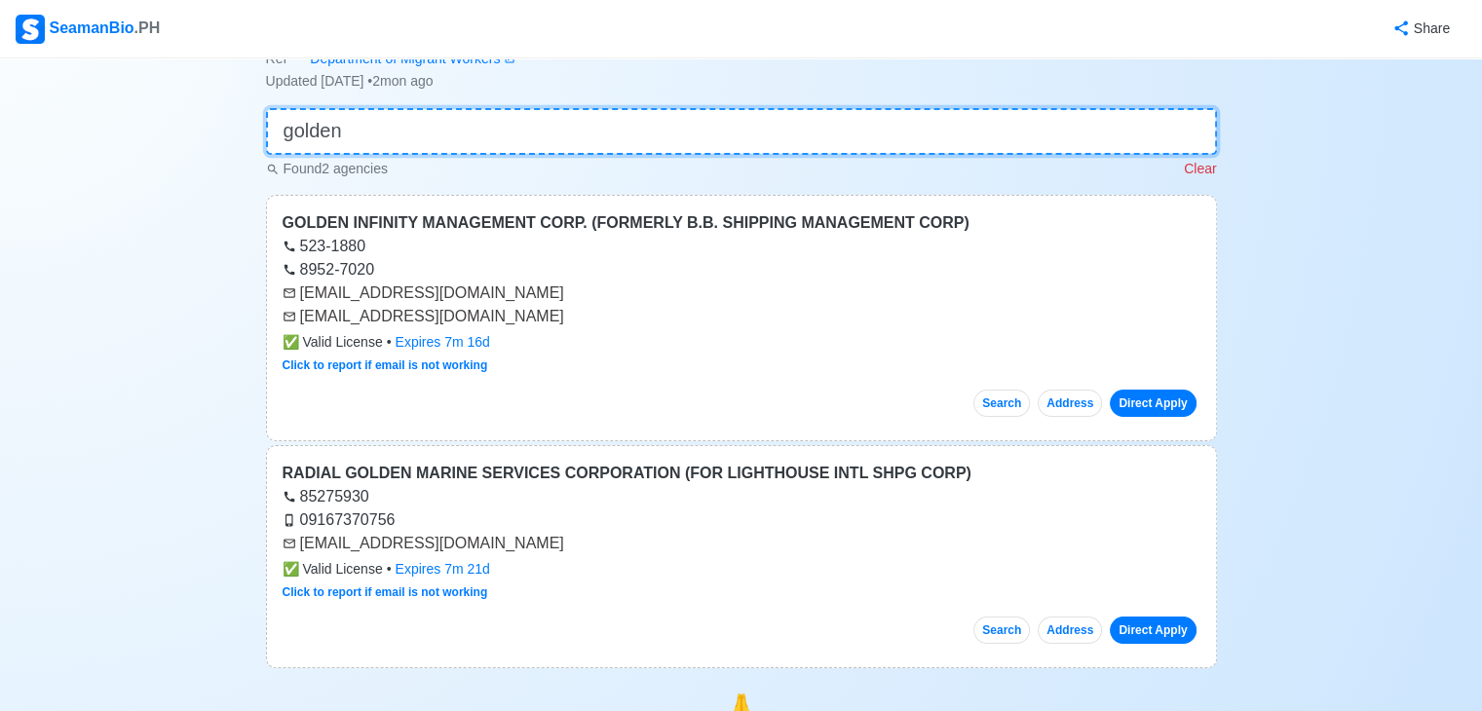
click at [381, 118] on input "golden" at bounding box center [741, 131] width 951 height 47
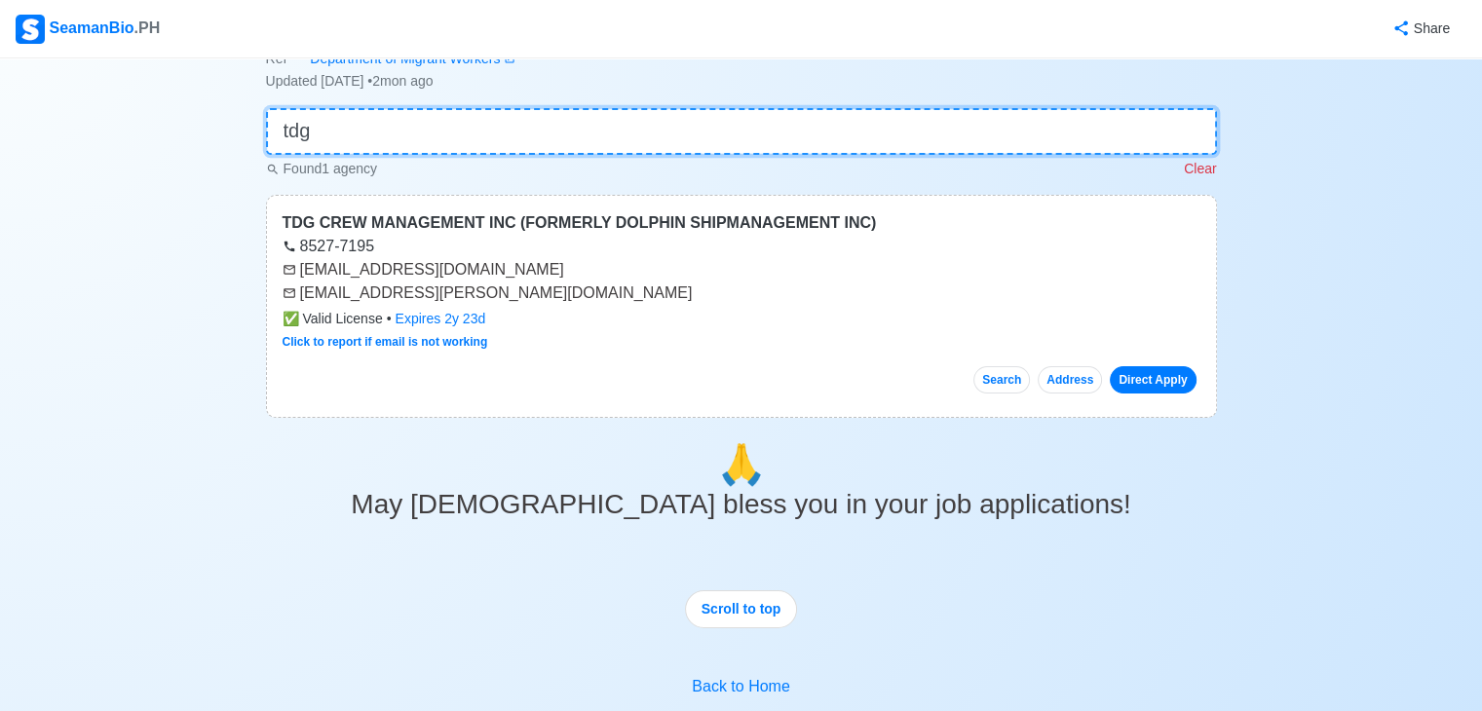
type input "tdg"
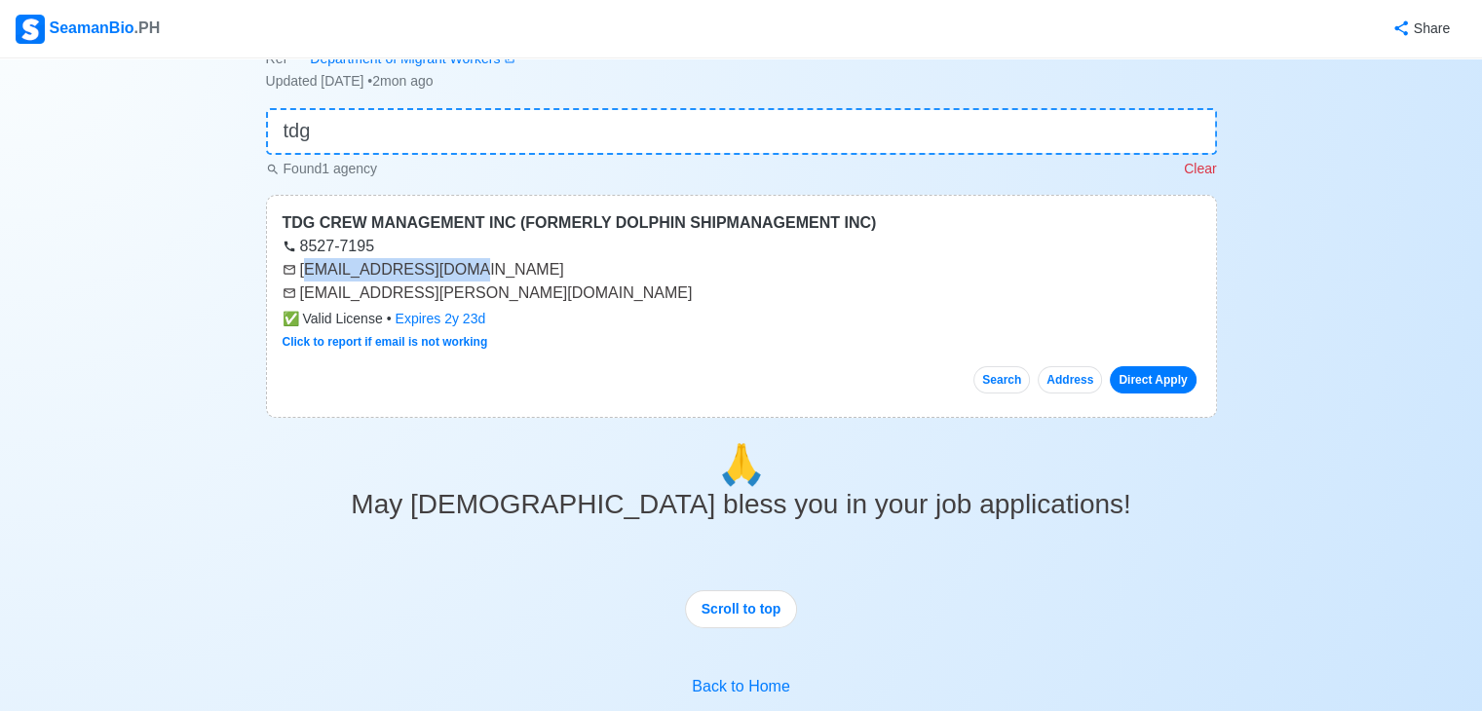
drag, startPoint x: 304, startPoint y: 274, endPoint x: 490, endPoint y: 280, distance: 186.2
click at [488, 279] on div "[EMAIL_ADDRESS][DOMAIN_NAME]" at bounding box center [742, 269] width 918 height 23
click at [553, 243] on div "8527-7195" at bounding box center [742, 246] width 918 height 23
drag, startPoint x: 303, startPoint y: 266, endPoint x: 472, endPoint y: 274, distance: 168.7
click at [472, 274] on div "[EMAIL_ADDRESS][DOMAIN_NAME]" at bounding box center [742, 269] width 918 height 23
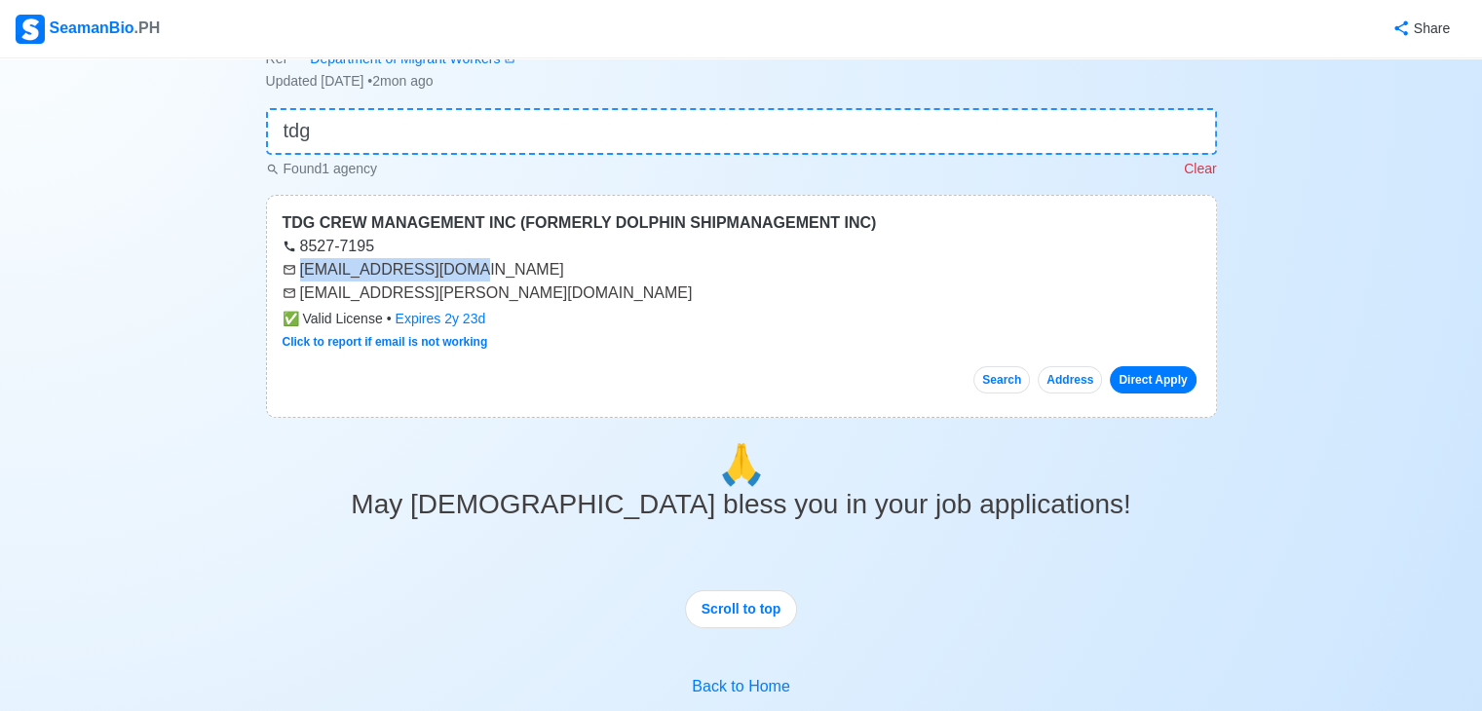
click at [472, 274] on div "[EMAIL_ADDRESS][DOMAIN_NAME]" at bounding box center [742, 269] width 918 height 23
drag, startPoint x: 300, startPoint y: 270, endPoint x: 465, endPoint y: 270, distance: 164.7
click at [465, 270] on div "[EMAIL_ADDRESS][DOMAIN_NAME]" at bounding box center [742, 269] width 918 height 23
copy div "[EMAIL_ADDRESS][DOMAIN_NAME]"
drag, startPoint x: 299, startPoint y: 296, endPoint x: 546, endPoint y: 296, distance: 246.5
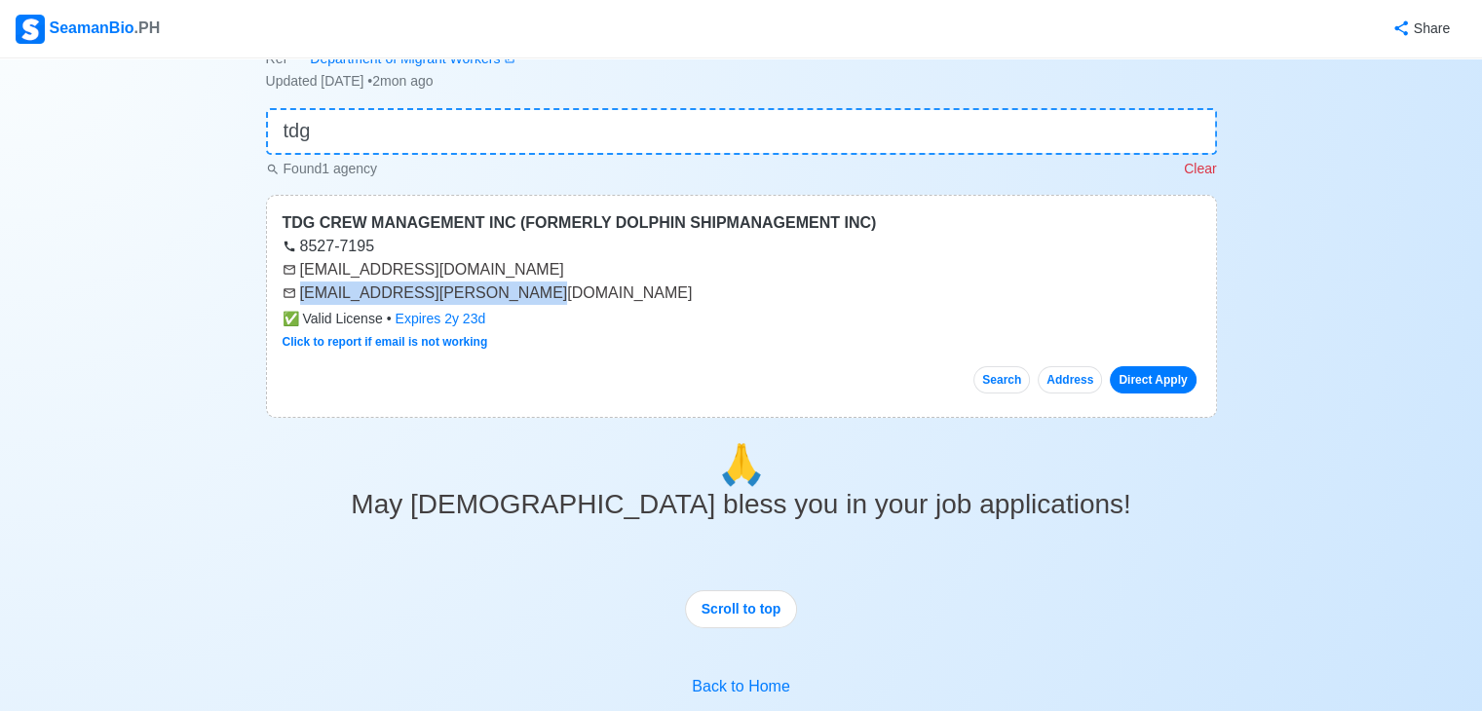
click at [546, 296] on div "[EMAIL_ADDRESS][PERSON_NAME][DOMAIN_NAME]" at bounding box center [742, 293] width 918 height 23
copy div "[EMAIL_ADDRESS][PERSON_NAME][DOMAIN_NAME]"
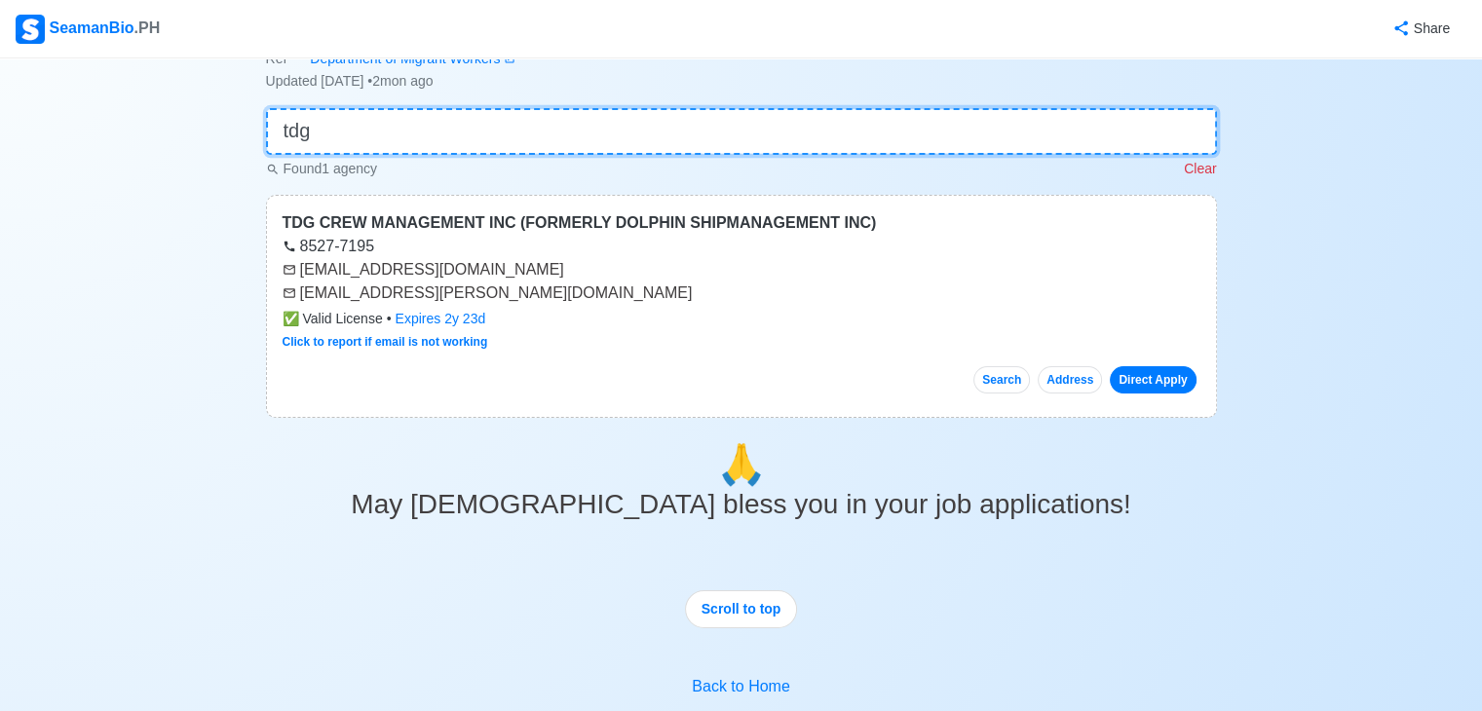
click at [493, 142] on input "tdg" at bounding box center [741, 131] width 951 height 47
click at [493, 141] on input "tdg" at bounding box center [741, 131] width 951 height 47
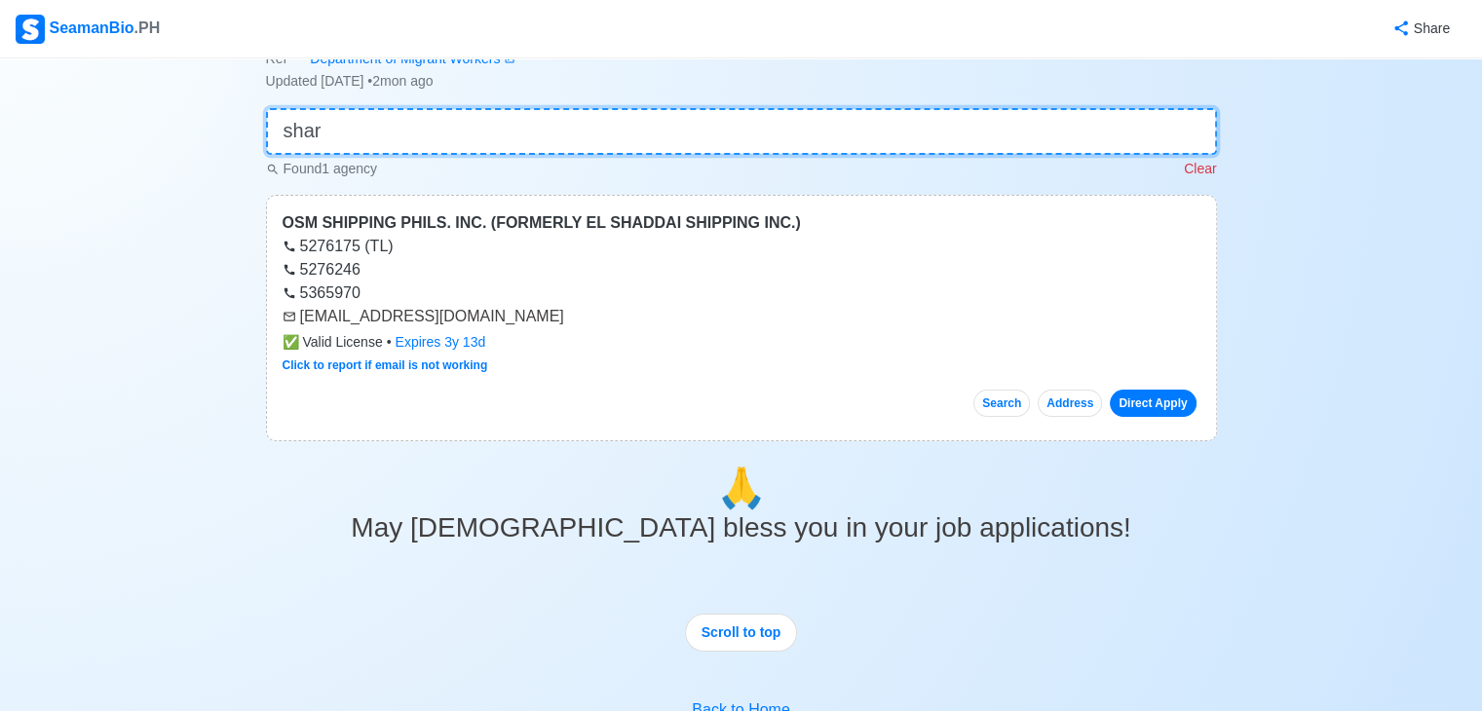
scroll to position [0, 0]
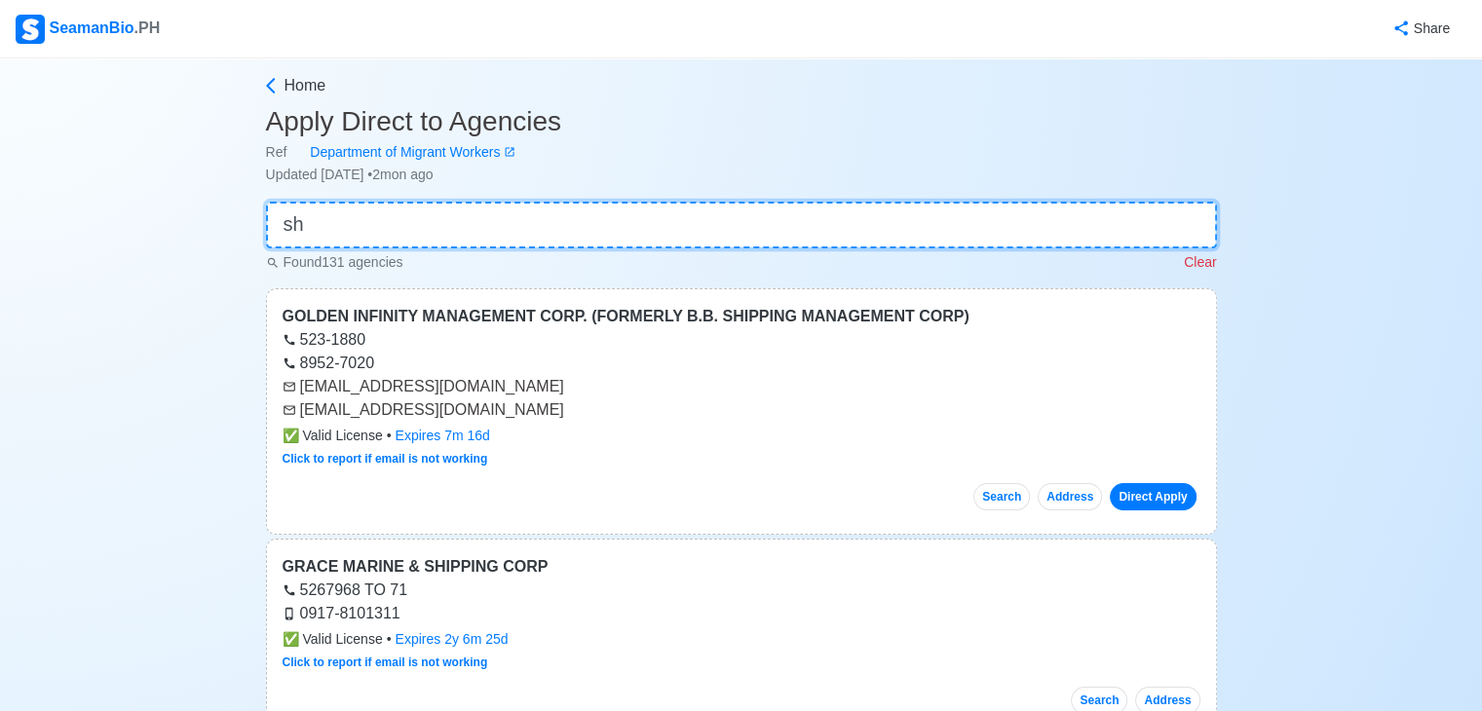
type input "s"
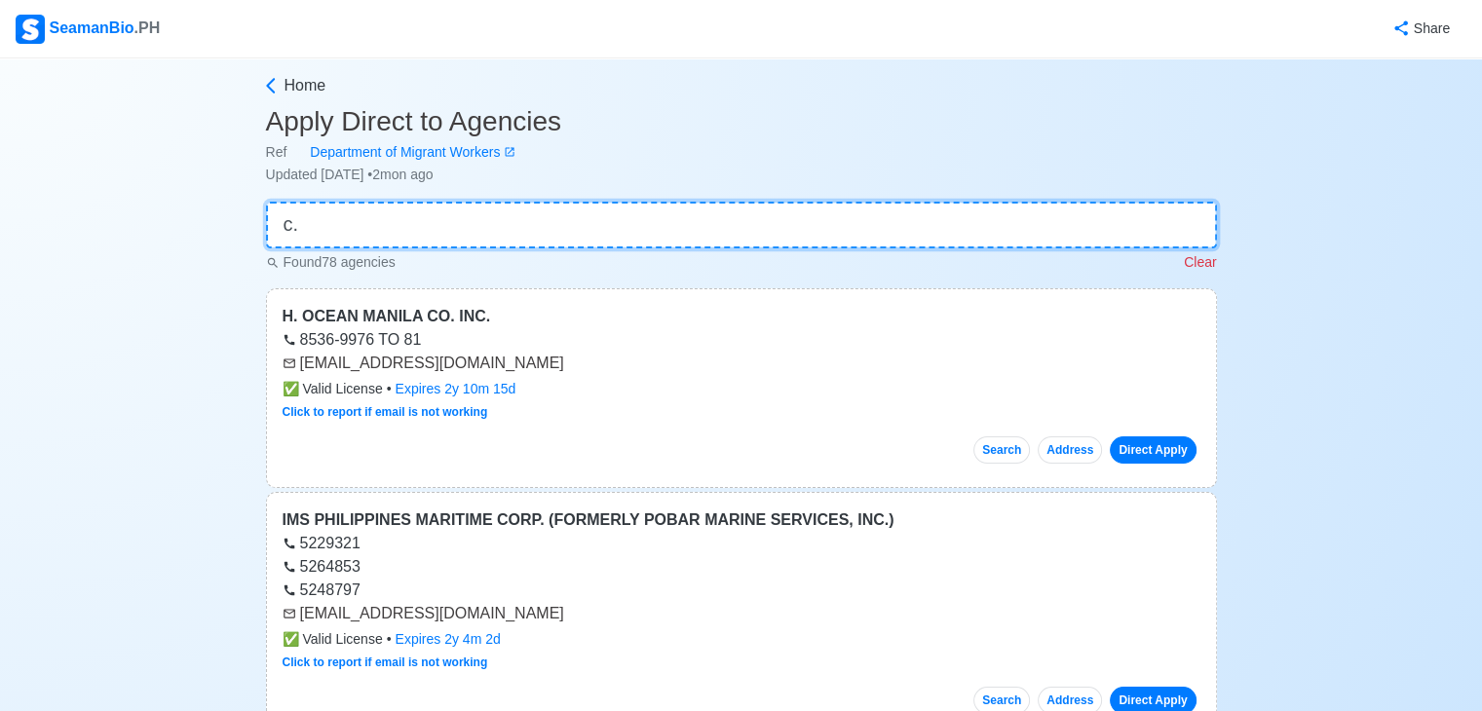
type input "c"
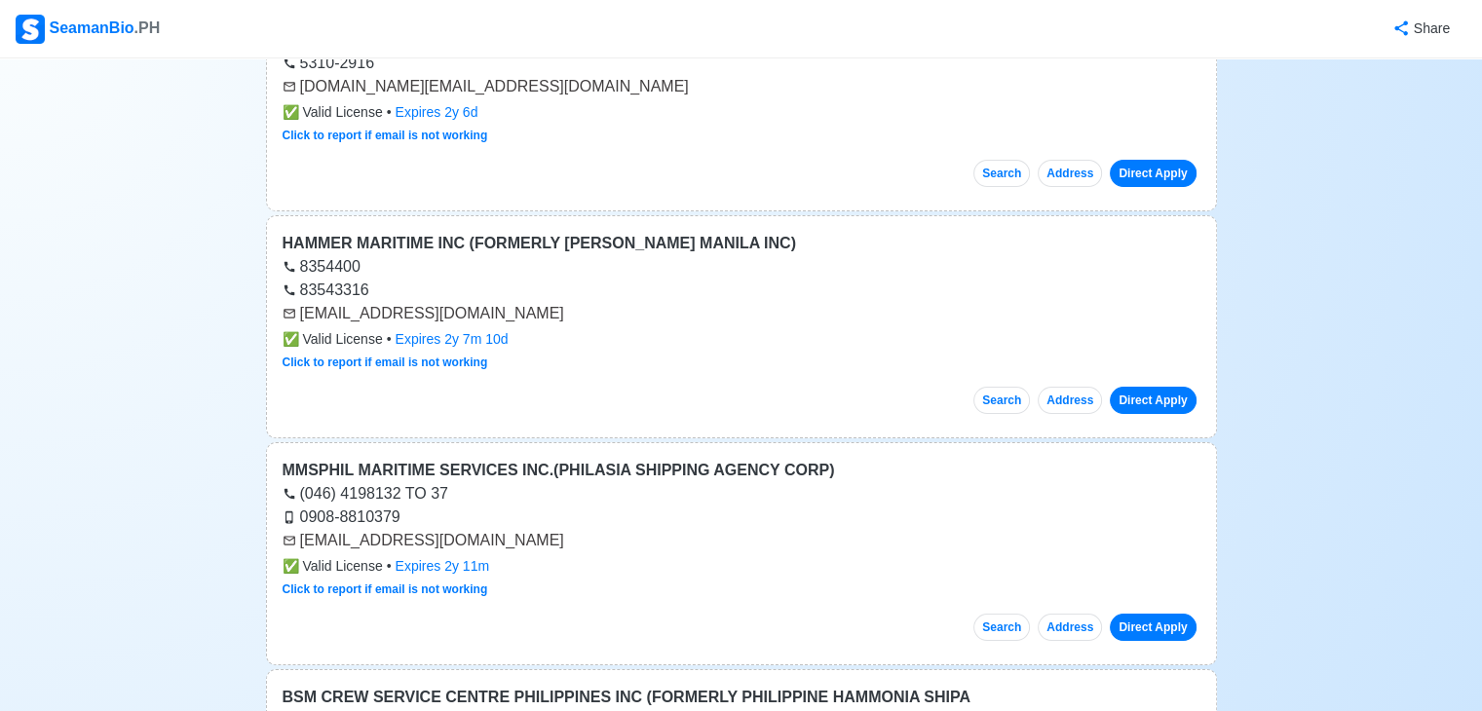
scroll to position [43, 0]
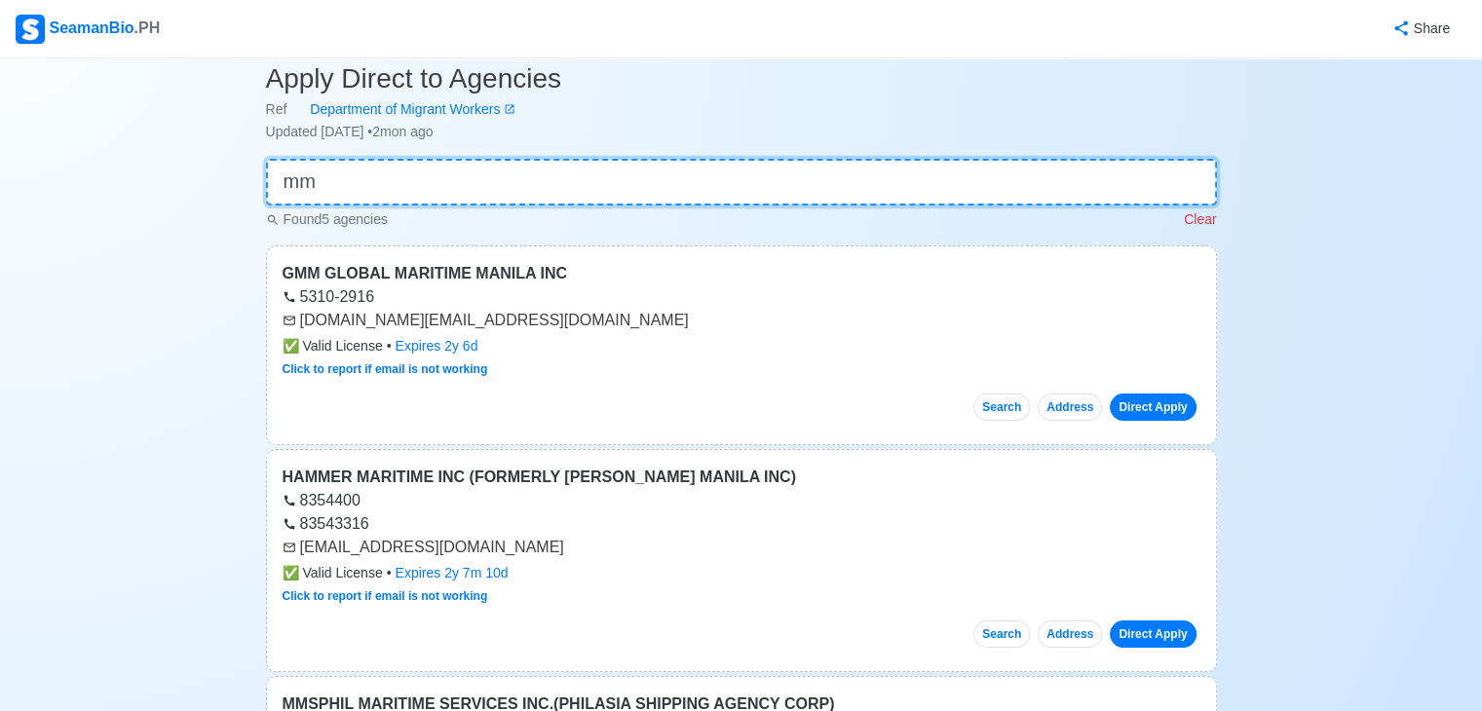
type input "m"
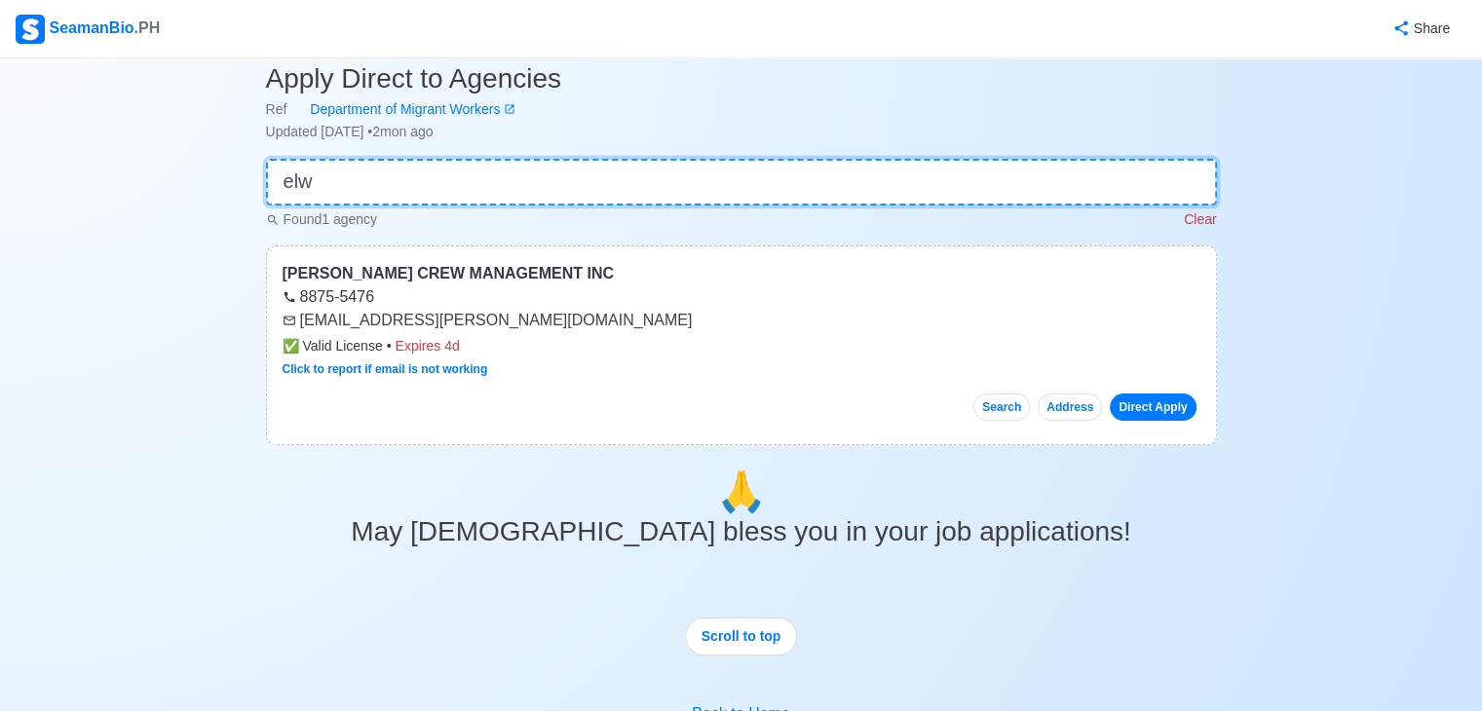
scroll to position [0, 0]
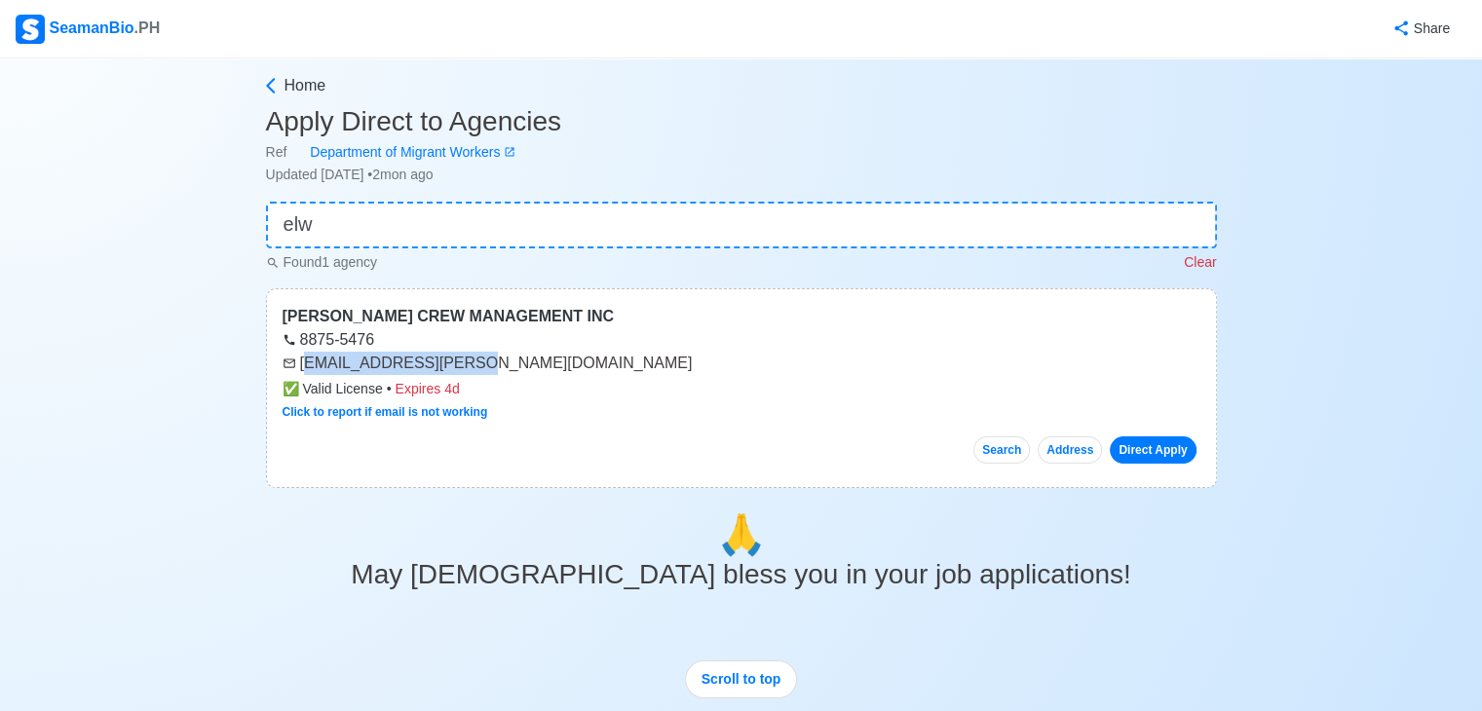
drag, startPoint x: 303, startPoint y: 364, endPoint x: 507, endPoint y: 363, distance: 203.6
click at [467, 366] on div "[EMAIL_ADDRESS][PERSON_NAME][DOMAIN_NAME]" at bounding box center [742, 363] width 918 height 23
click at [534, 344] on div "8875-5476" at bounding box center [742, 339] width 918 height 23
drag, startPoint x: 298, startPoint y: 360, endPoint x: 490, endPoint y: 363, distance: 192.0
click at [490, 363] on div "[EMAIL_ADDRESS][PERSON_NAME][DOMAIN_NAME]" at bounding box center [742, 363] width 918 height 23
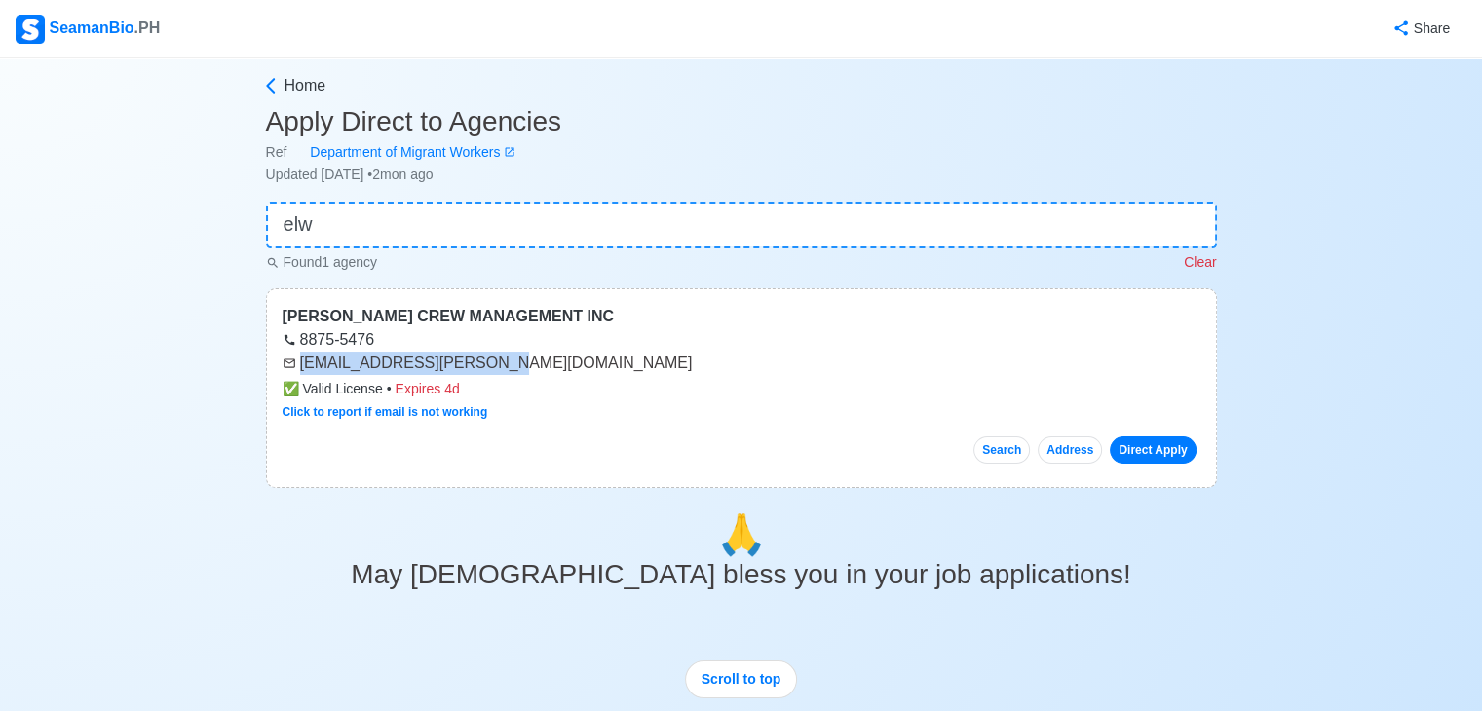
copy div "[EMAIL_ADDRESS][PERSON_NAME][DOMAIN_NAME]"
click at [335, 220] on input "elw" at bounding box center [741, 225] width 951 height 47
click at [328, 228] on input "elw" at bounding box center [741, 225] width 951 height 47
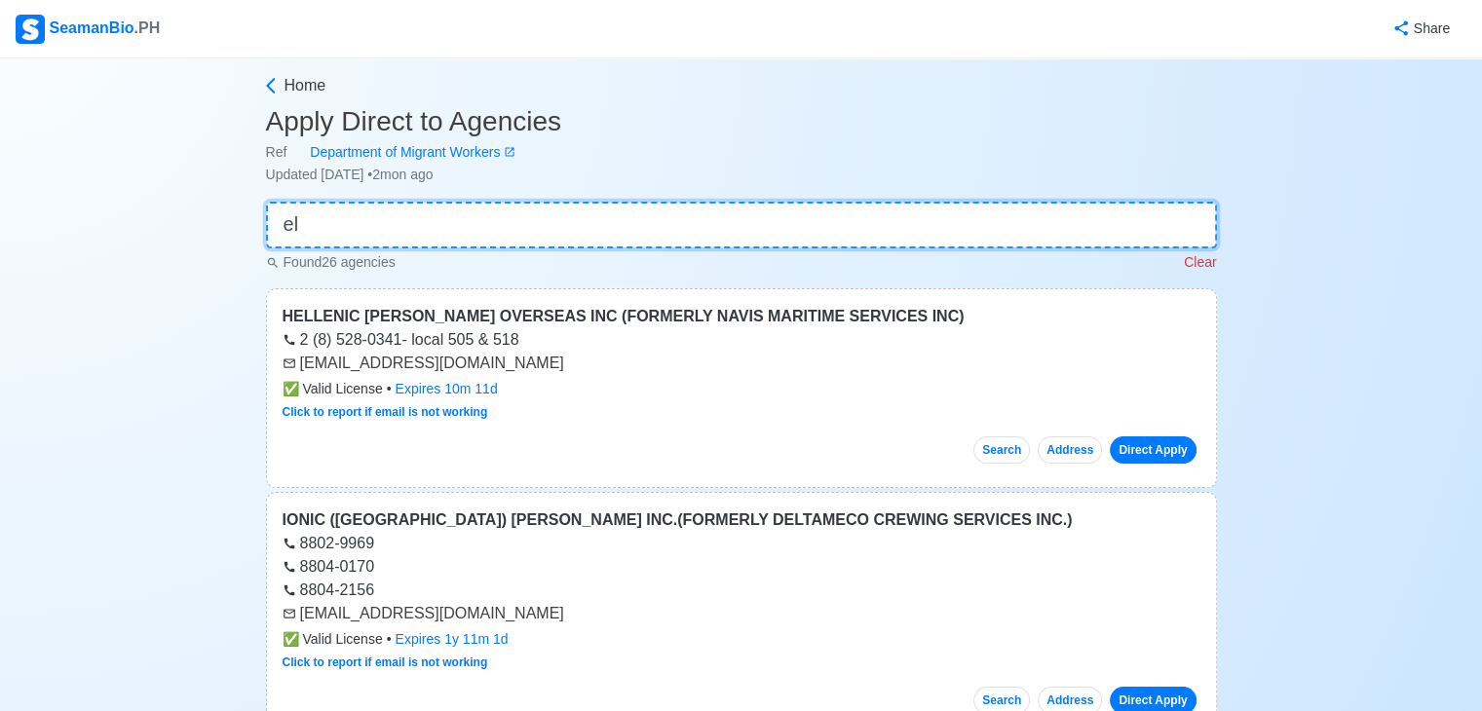
type input "e"
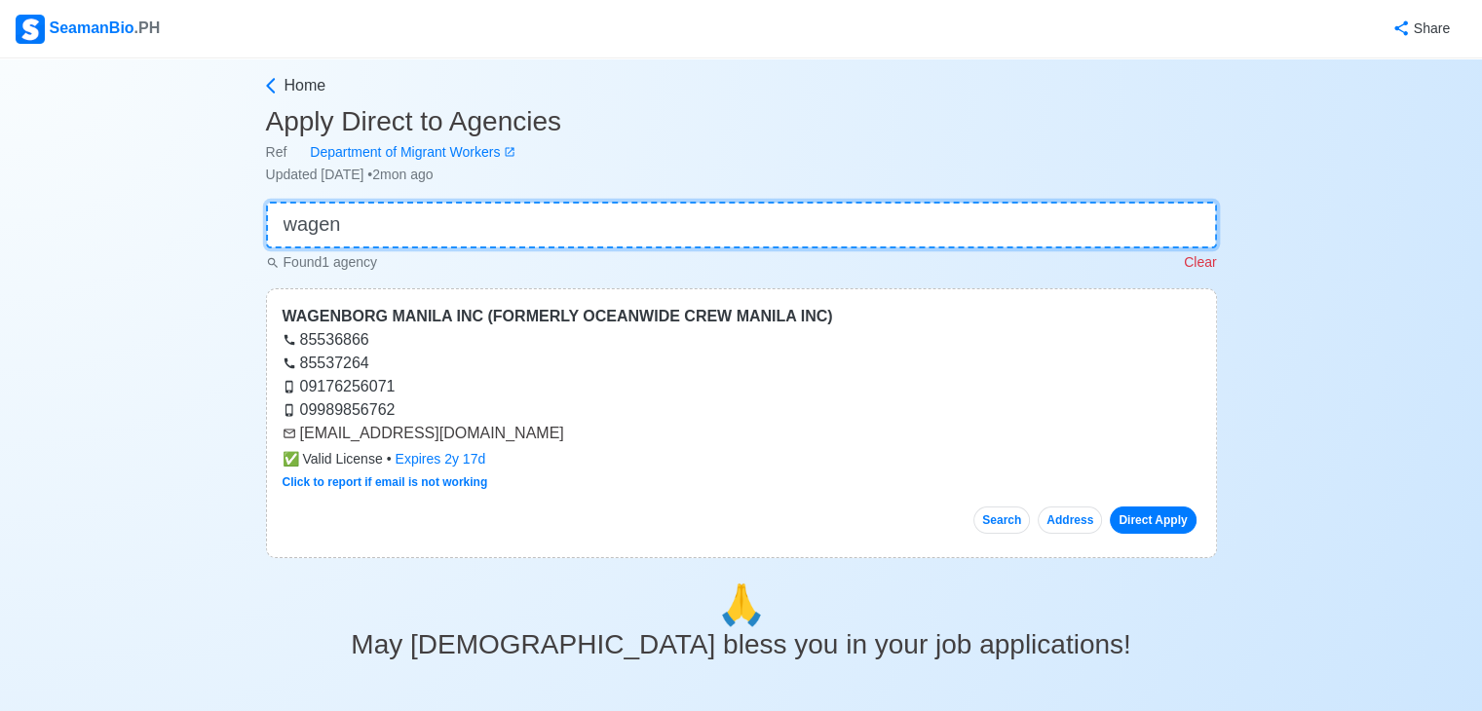
type input "wagen"
drag, startPoint x: 303, startPoint y: 433, endPoint x: 553, endPoint y: 430, distance: 250.4
click at [553, 430] on div "[EMAIL_ADDRESS][DOMAIN_NAME]" at bounding box center [742, 433] width 918 height 23
drag, startPoint x: 499, startPoint y: 386, endPoint x: 328, endPoint y: 427, distance: 175.3
click at [499, 385] on div "09176256071" at bounding box center [742, 386] width 918 height 23
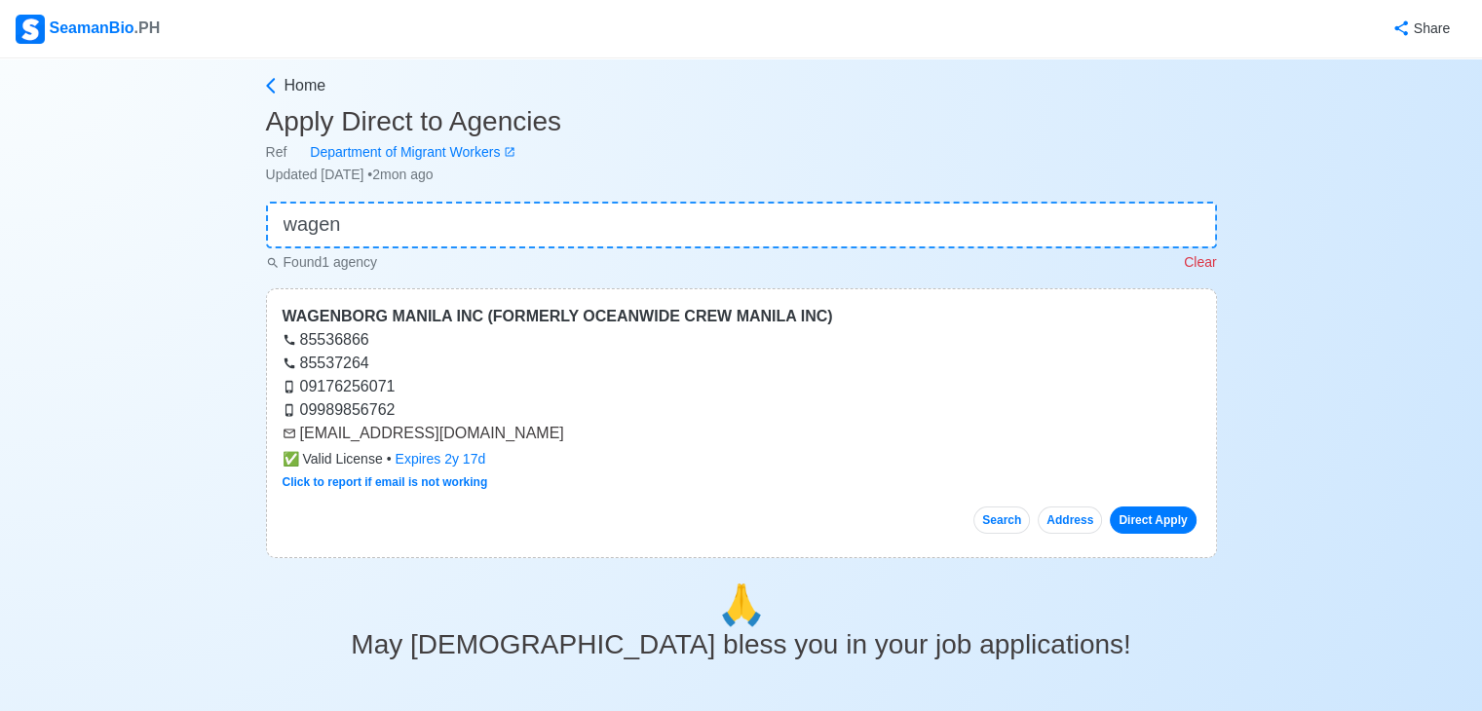
drag, startPoint x: 298, startPoint y: 430, endPoint x: 559, endPoint y: 441, distance: 261.4
click at [559, 441] on div "[EMAIL_ADDRESS][DOMAIN_NAME]" at bounding box center [742, 433] width 918 height 23
copy div "[EMAIL_ADDRESS][DOMAIN_NAME]"
click at [522, 227] on input "wagen" at bounding box center [741, 225] width 951 height 47
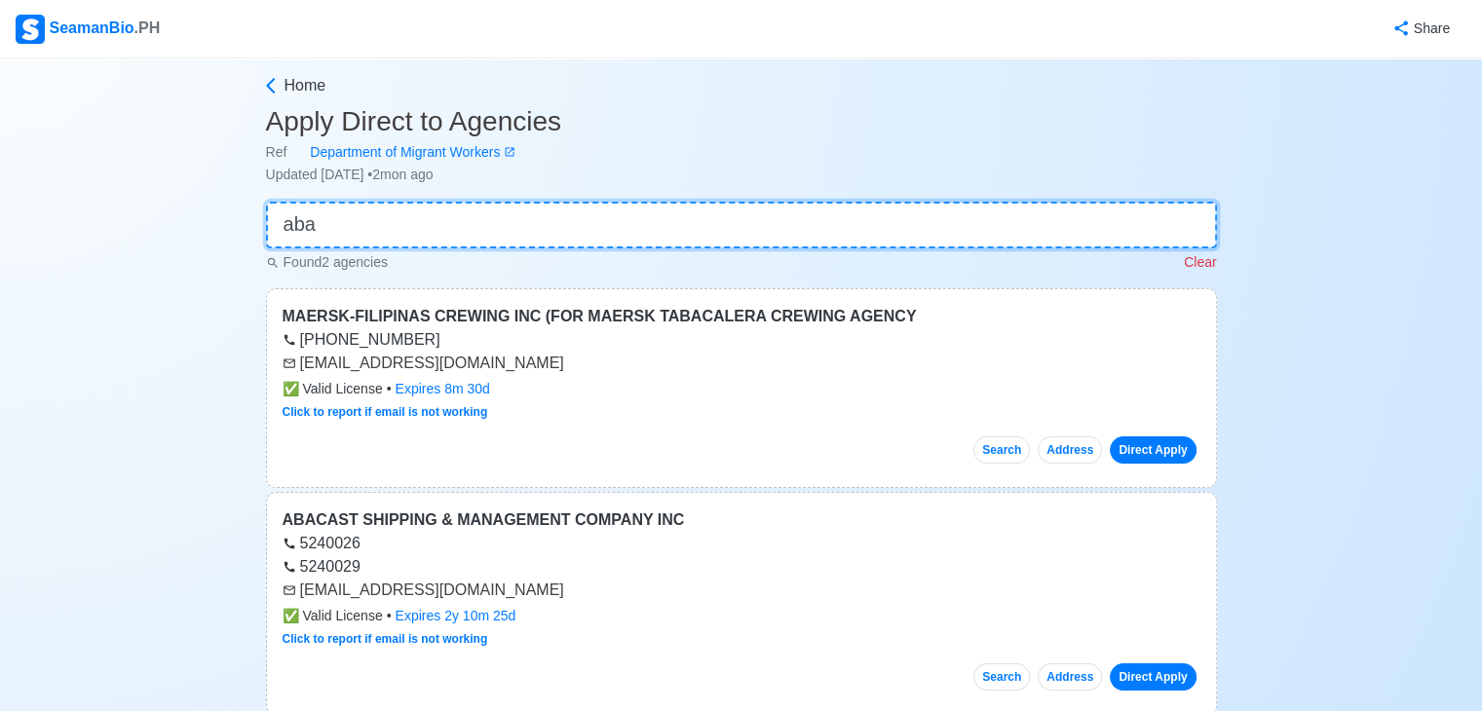
type input "aba"
drag, startPoint x: 300, startPoint y: 589, endPoint x: 448, endPoint y: 592, distance: 148.1
click at [448, 592] on div "[EMAIL_ADDRESS][DOMAIN_NAME]" at bounding box center [742, 590] width 918 height 23
copy div "[EMAIL_ADDRESS][DOMAIN_NAME]"
click at [612, 239] on input "aba" at bounding box center [741, 225] width 951 height 47
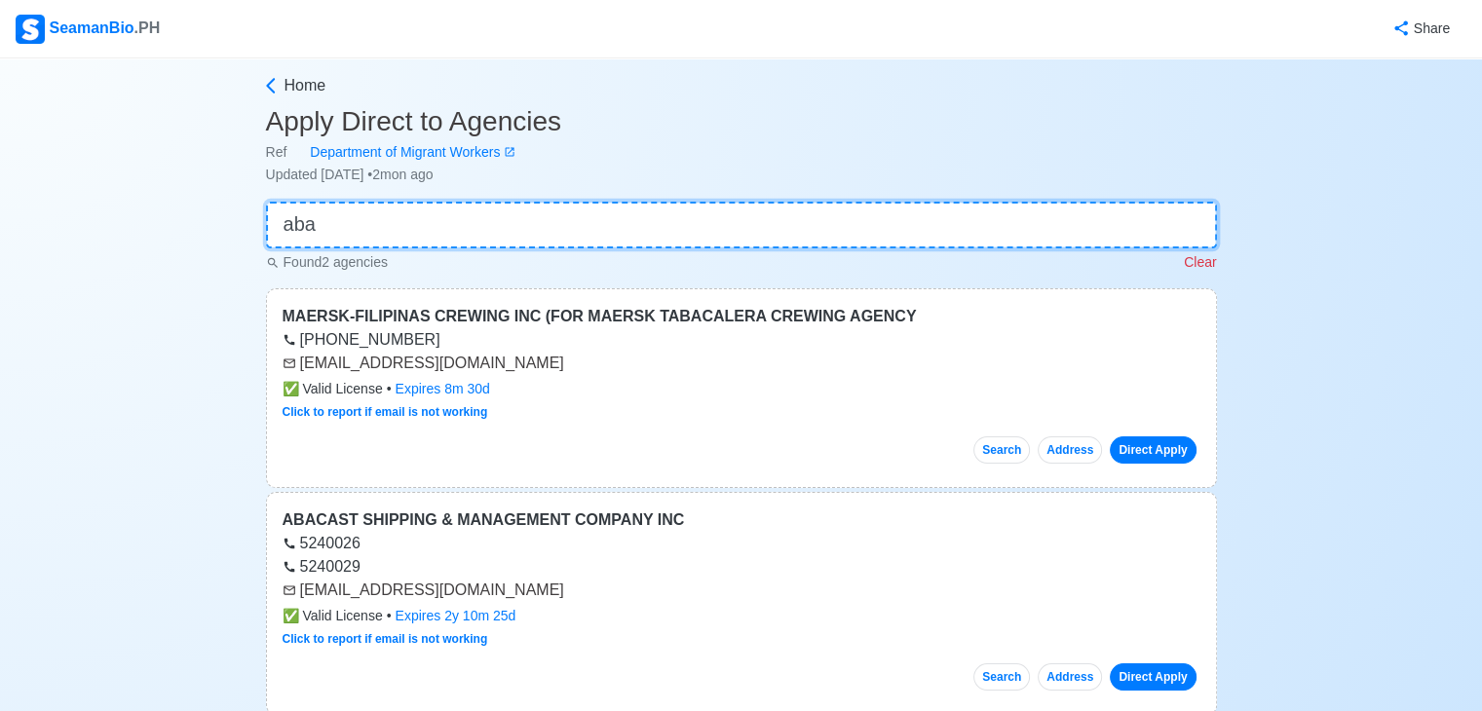
click at [612, 239] on input "aba" at bounding box center [741, 225] width 951 height 47
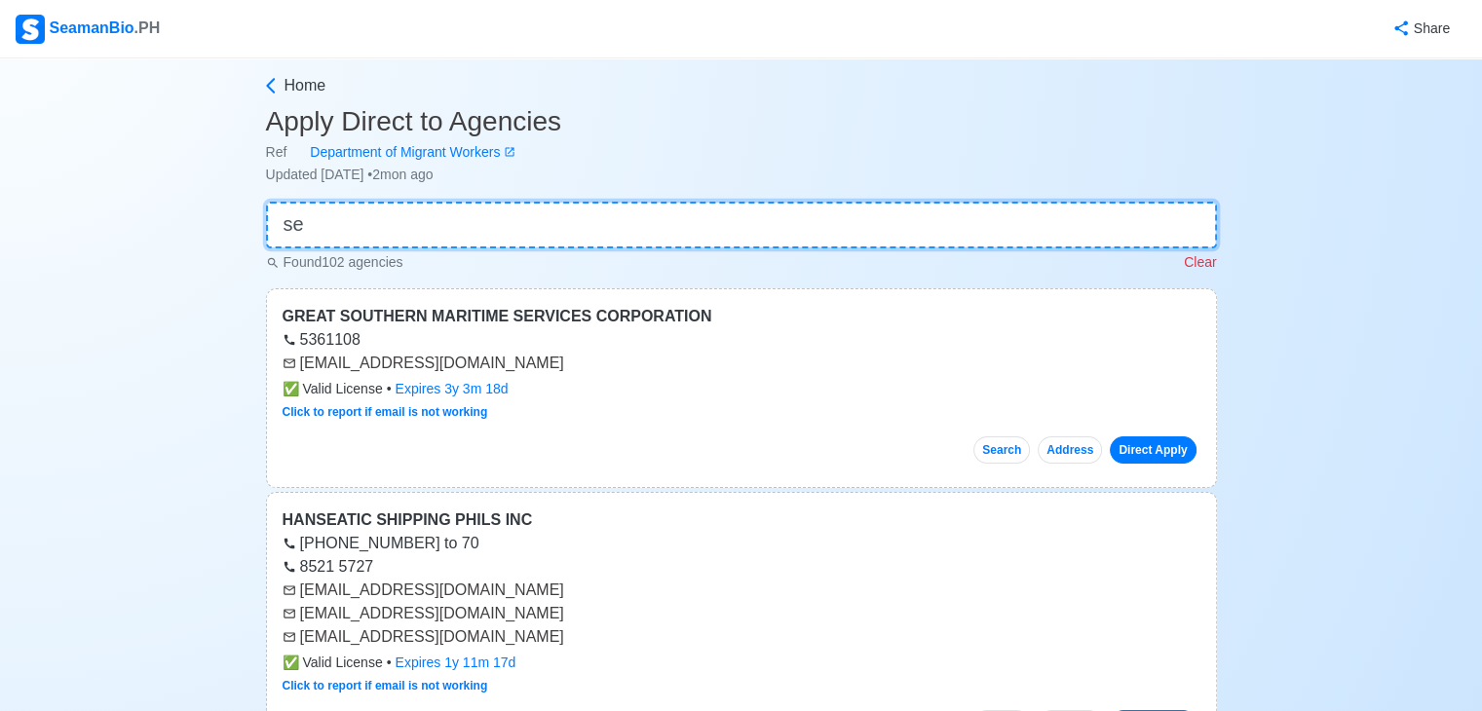
type input "s"
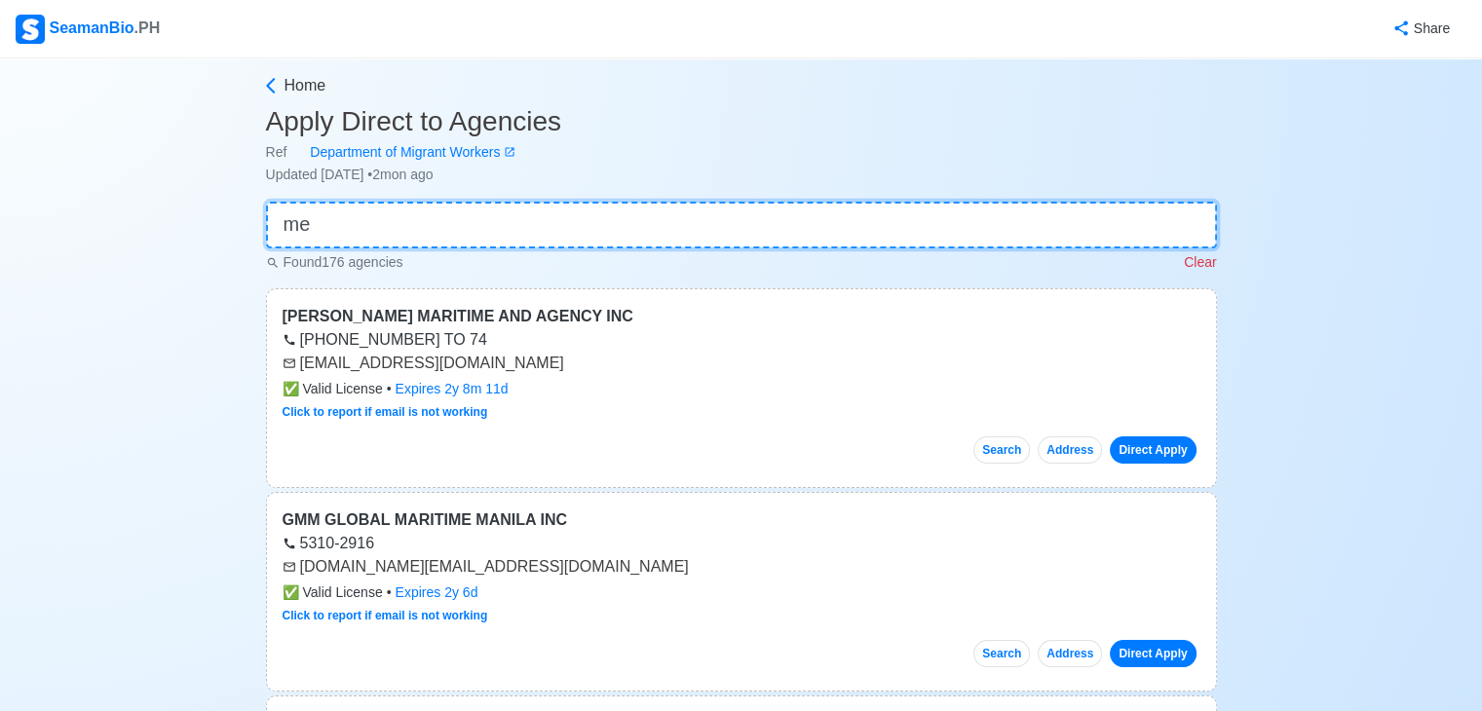
type input "m"
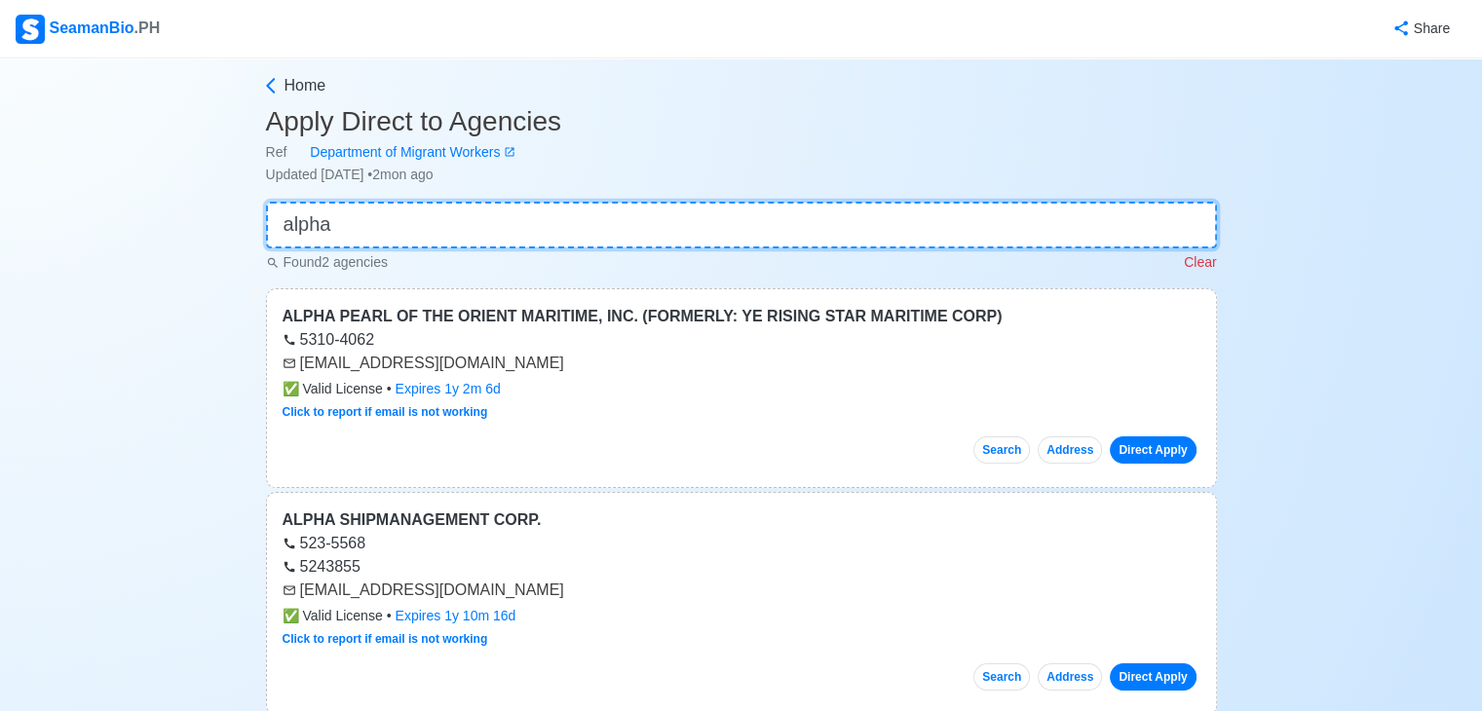
drag, startPoint x: 702, startPoint y: 233, endPoint x: 704, endPoint y: 218, distance: 14.7
click at [702, 233] on input "alpha" at bounding box center [741, 225] width 951 height 47
click at [704, 218] on input "alpha" at bounding box center [741, 225] width 951 height 47
type input "a"
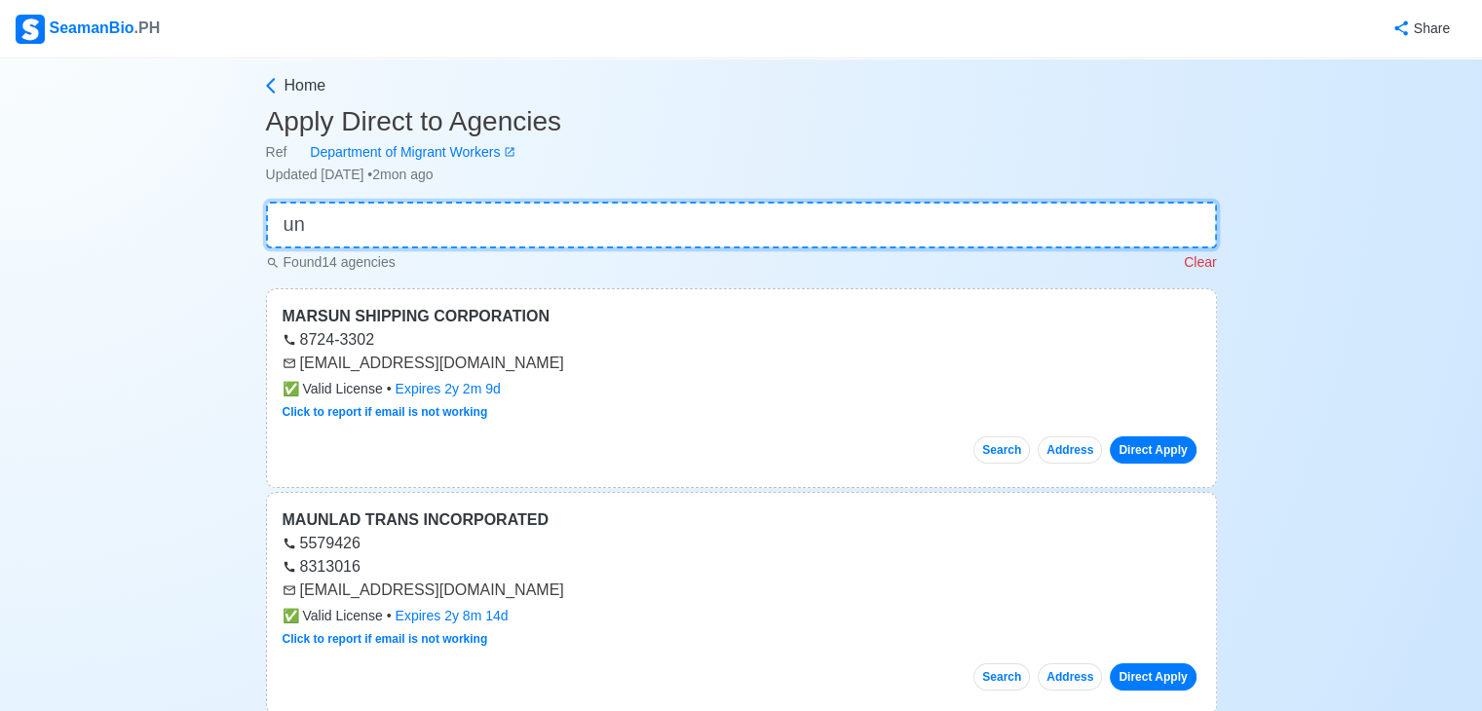
type input "u"
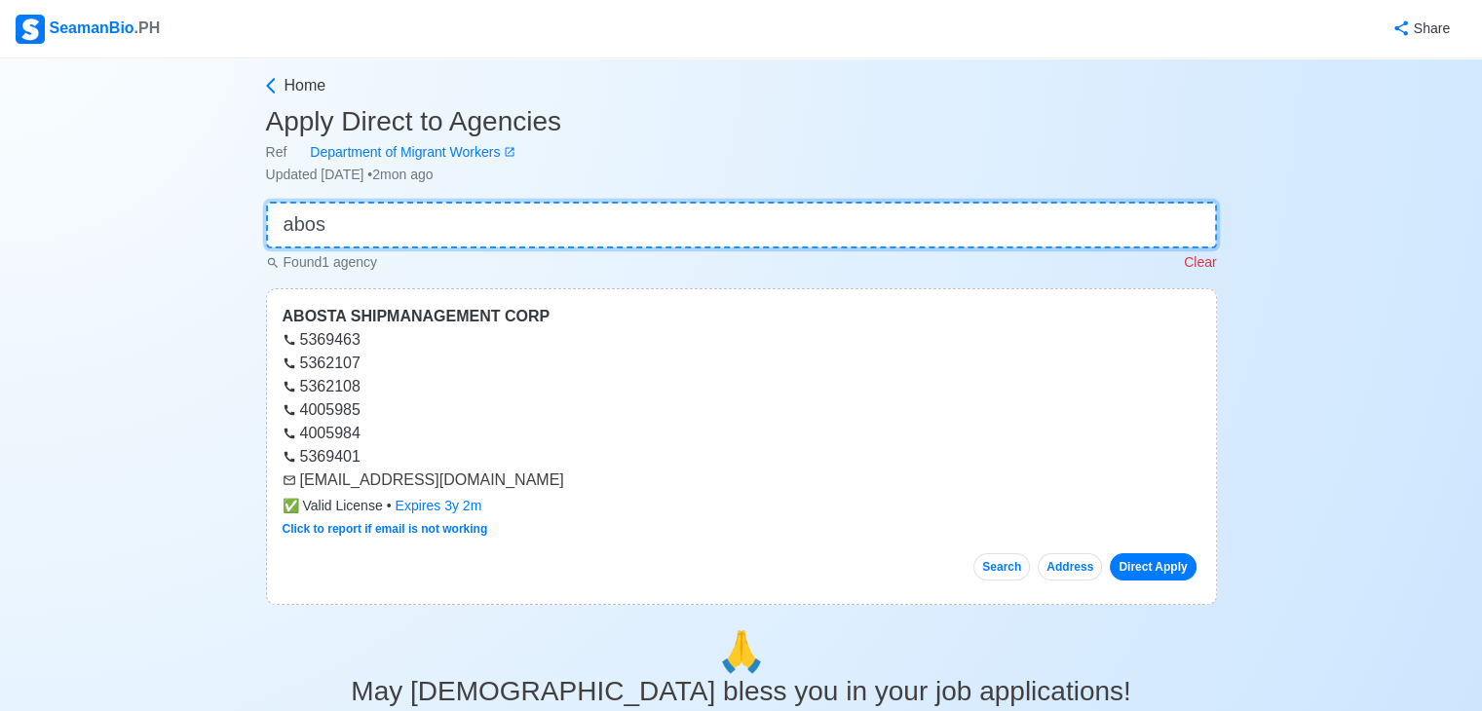
type input "abos"
drag, startPoint x: 300, startPoint y: 481, endPoint x: 506, endPoint y: 485, distance: 205.6
click at [506, 485] on div "[EMAIL_ADDRESS][DOMAIN_NAME]" at bounding box center [742, 480] width 918 height 23
copy div "[EMAIL_ADDRESS][DOMAIN_NAME]"
click at [413, 220] on input "abos" at bounding box center [741, 225] width 951 height 47
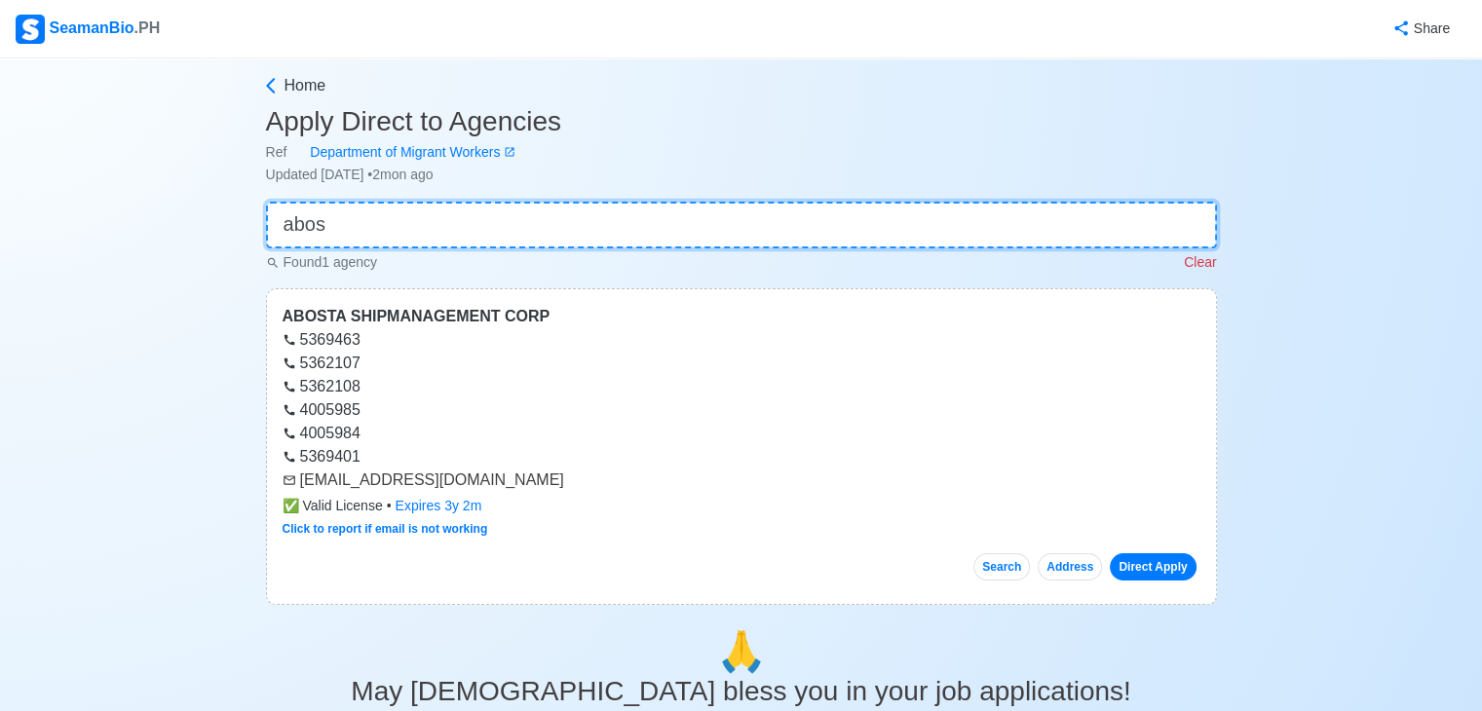
click at [413, 219] on input "abos" at bounding box center [741, 225] width 951 height 47
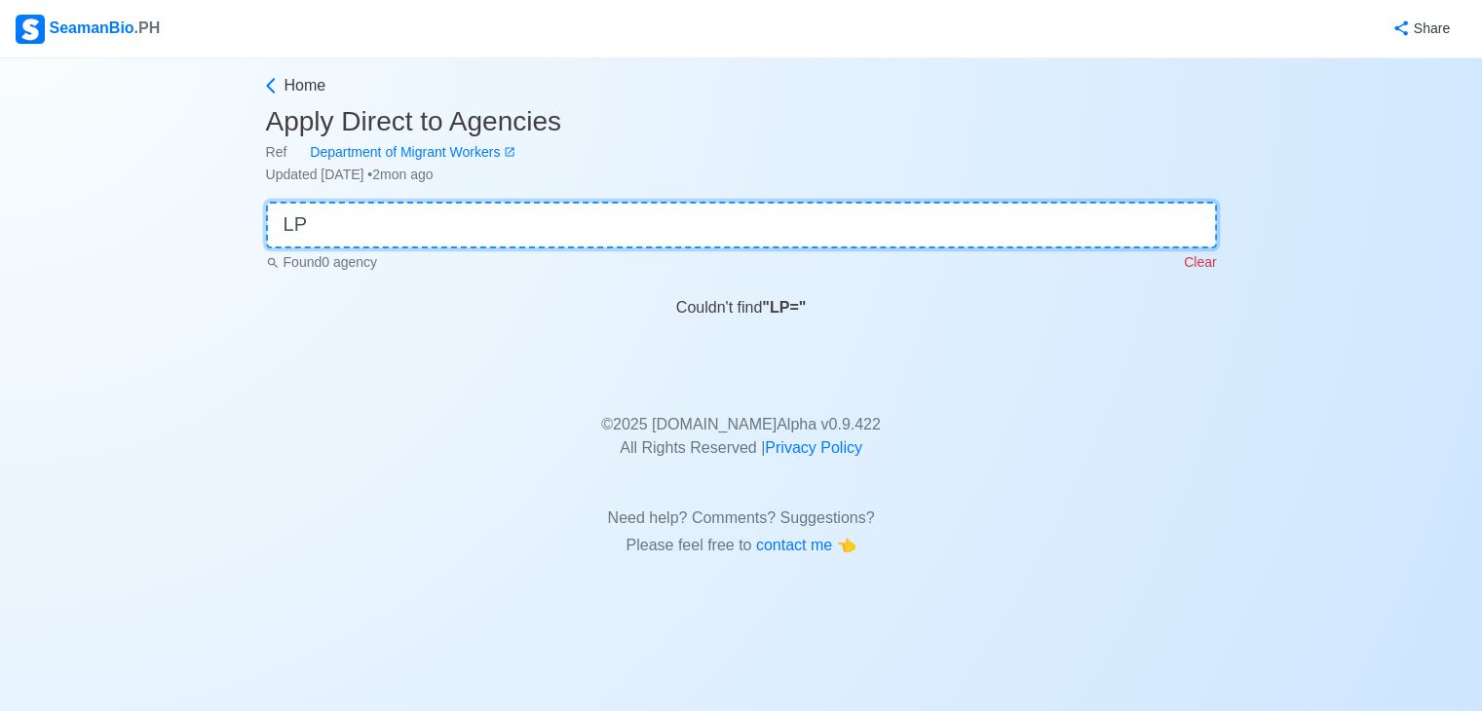
type input "L"
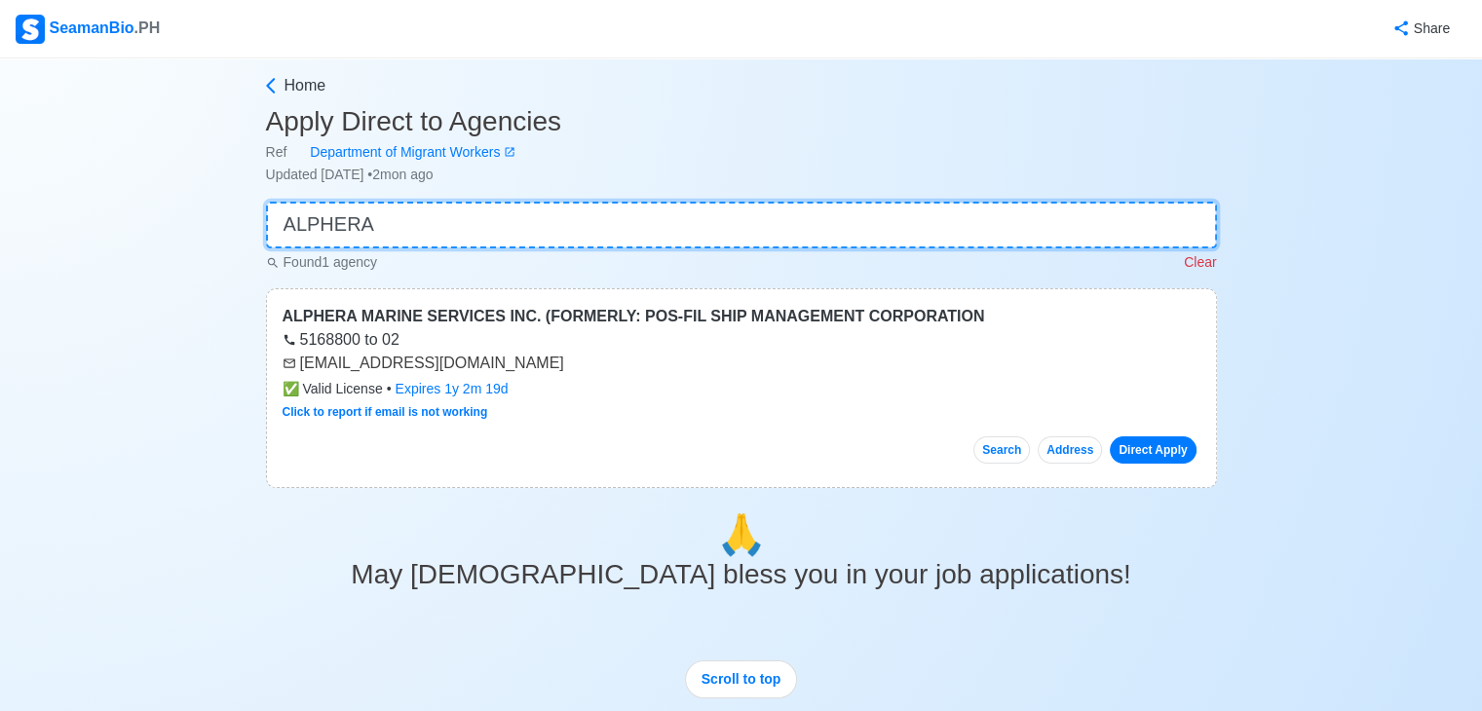
type input "ALPHERA"
click at [380, 208] on input "ALPHERA" at bounding box center [741, 225] width 951 height 47
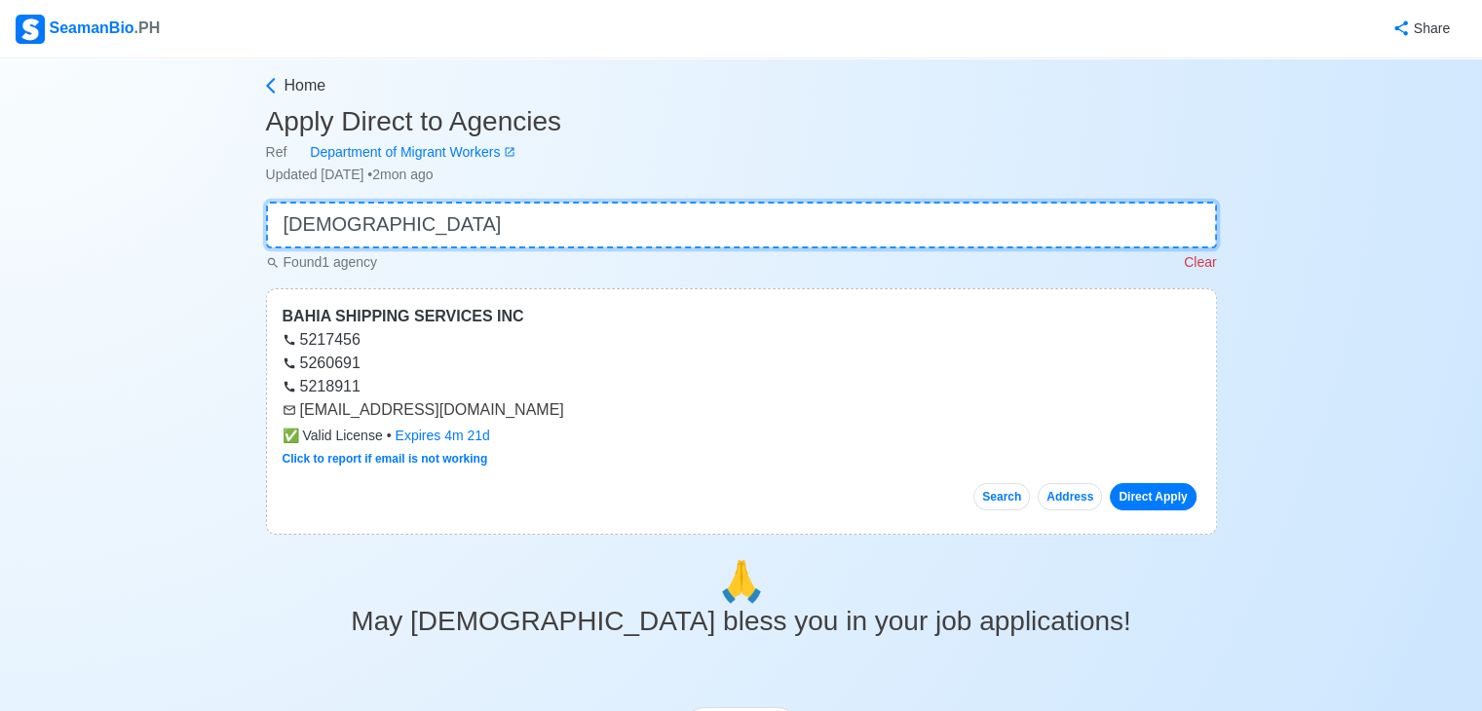
type input "[DEMOGRAPHIC_DATA]"
drag, startPoint x: 300, startPoint y: 411, endPoint x: 557, endPoint y: 411, distance: 257.2
click at [557, 411] on div "[EMAIL_ADDRESS][DOMAIN_NAME]" at bounding box center [742, 409] width 918 height 23
copy div "[EMAIL_ADDRESS][DOMAIN_NAME]"
